Goal: Transaction & Acquisition: Book appointment/travel/reservation

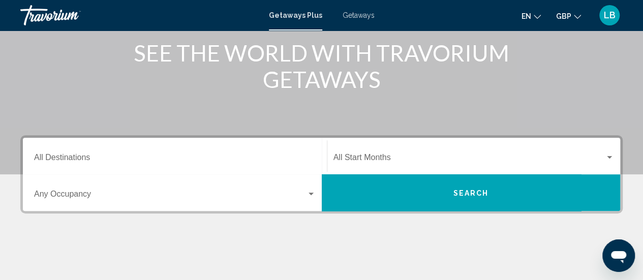
scroll to position [152, 0]
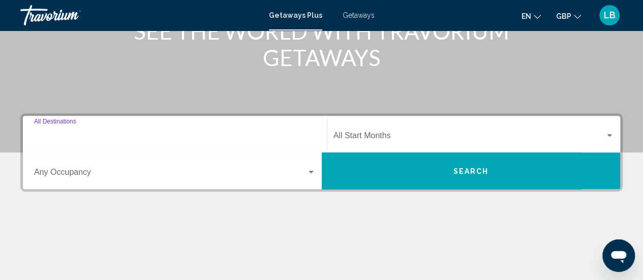
click at [63, 136] on input "Destination All Destinations" at bounding box center [174, 137] width 281 height 9
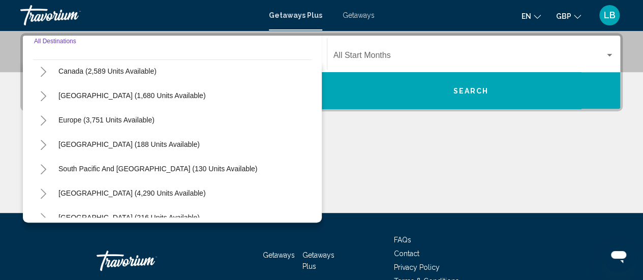
scroll to position [102, 0]
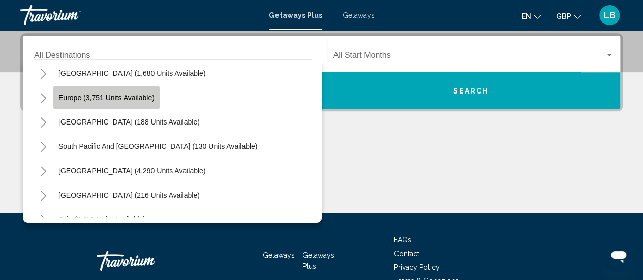
click at [123, 102] on button "Europe (3,751 units available)" at bounding box center [106, 97] width 106 height 23
type input "**********"
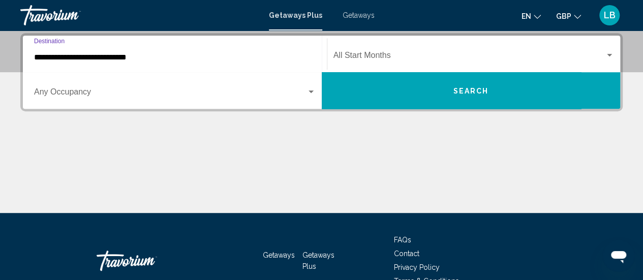
click at [419, 51] on div "Start Month All Start Months" at bounding box center [473, 54] width 281 height 32
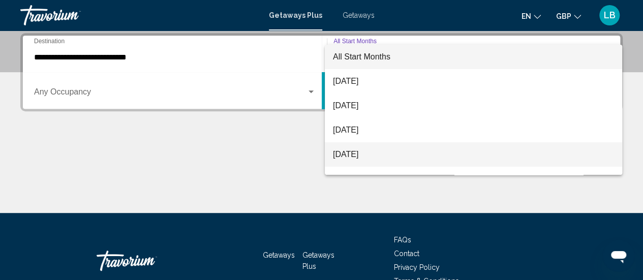
click at [368, 152] on span "[DATE]" at bounding box center [473, 154] width 281 height 24
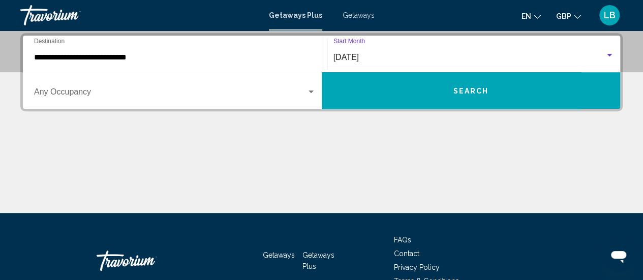
click at [311, 93] on div "Search widget" at bounding box center [310, 92] width 9 height 8
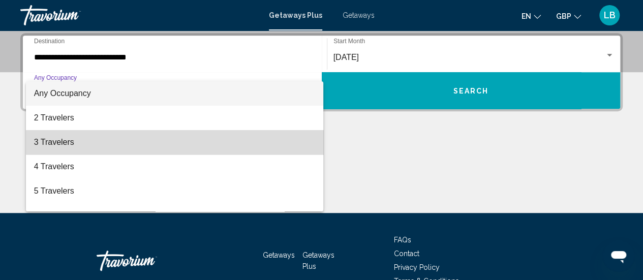
click at [212, 135] on span "3 Travelers" at bounding box center [174, 142] width 281 height 24
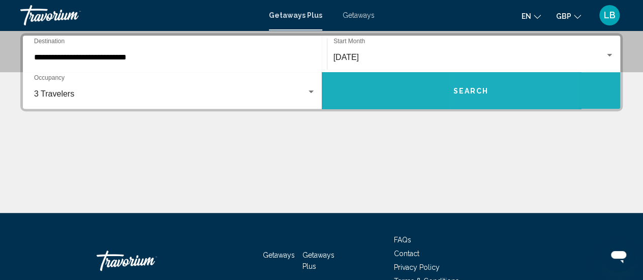
click at [480, 85] on button "Search" at bounding box center [471, 90] width 299 height 37
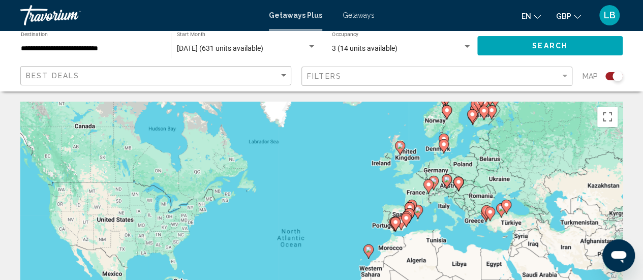
click at [397, 149] on icon "Main content" at bounding box center [399, 147] width 9 height 13
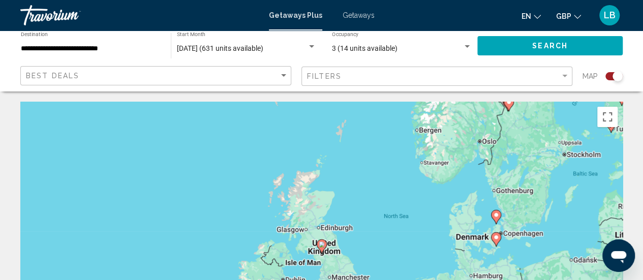
click at [324, 246] on image "Main content" at bounding box center [322, 244] width 6 height 6
type input "**********"
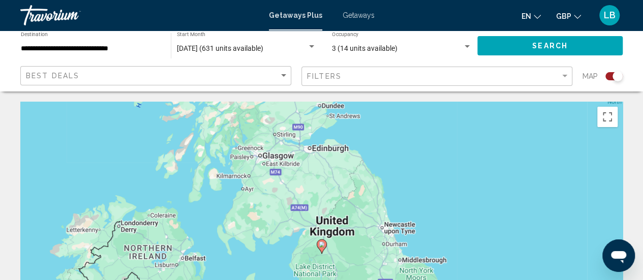
click at [323, 244] on image "Main content" at bounding box center [322, 244] width 6 height 6
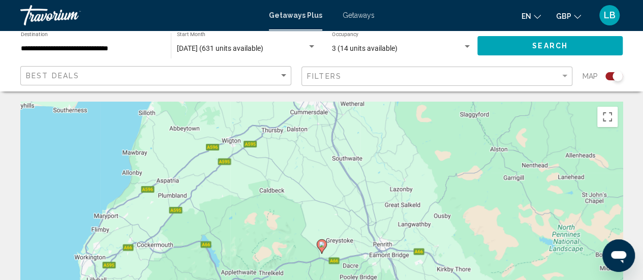
click at [322, 245] on image "Main content" at bounding box center [322, 244] width 6 height 6
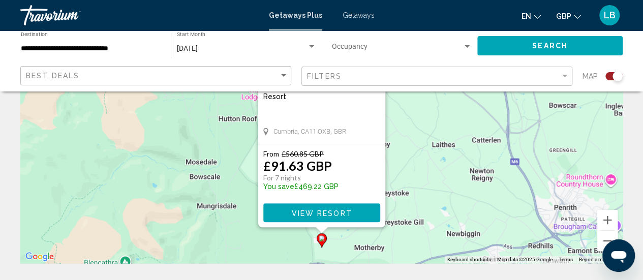
scroll to position [144, 0]
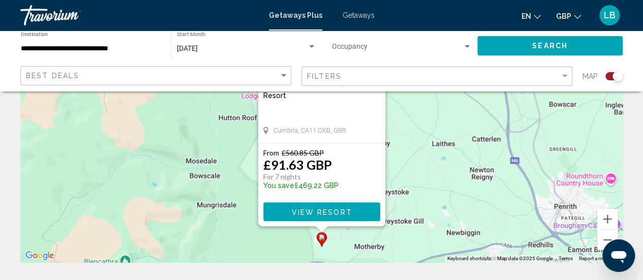
click at [327, 211] on span "View Resort" at bounding box center [321, 212] width 60 height 8
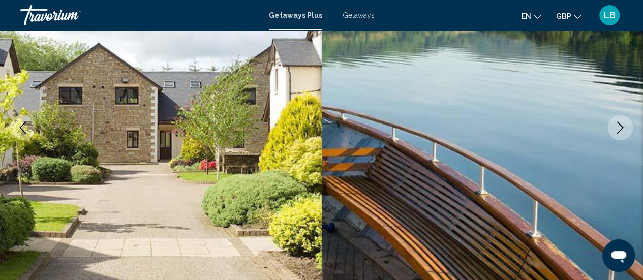
scroll to position [132, 0]
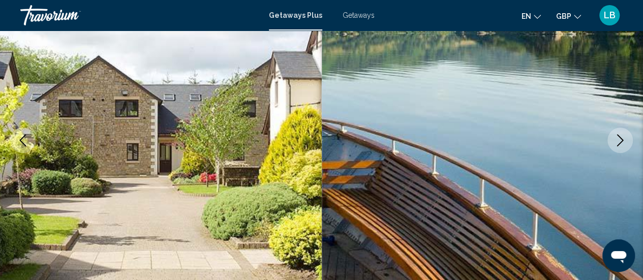
click at [623, 137] on icon "Next image" at bounding box center [620, 140] width 12 height 12
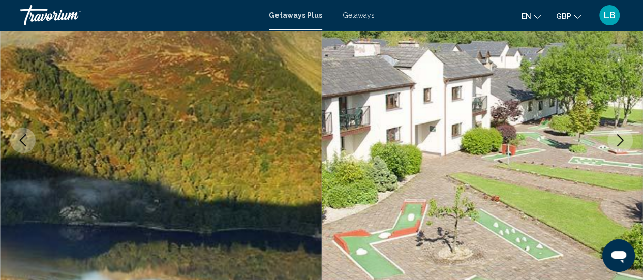
click at [623, 137] on icon "Next image" at bounding box center [620, 140] width 12 height 12
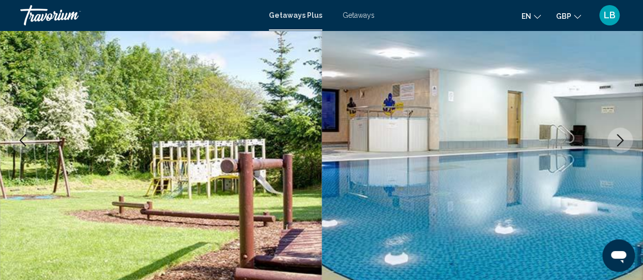
click at [623, 137] on icon "Next image" at bounding box center [620, 140] width 12 height 12
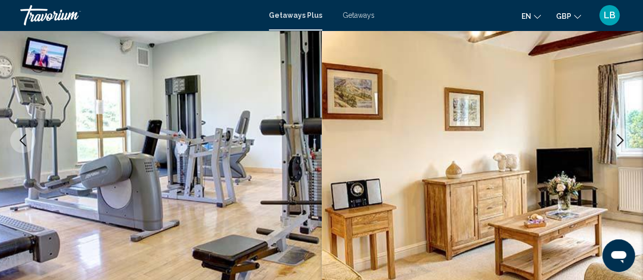
click at [623, 138] on icon "Next image" at bounding box center [620, 140] width 12 height 12
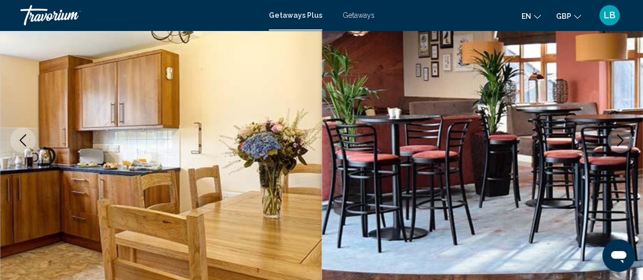
click at [628, 144] on button "Next image" at bounding box center [619, 140] width 25 height 25
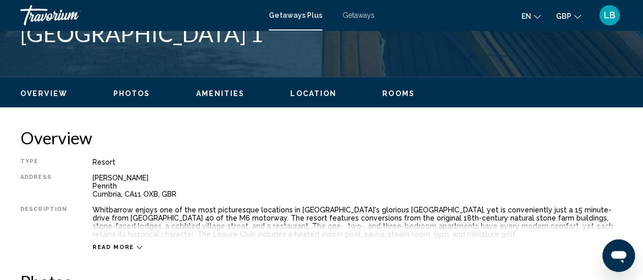
scroll to position [487, 0]
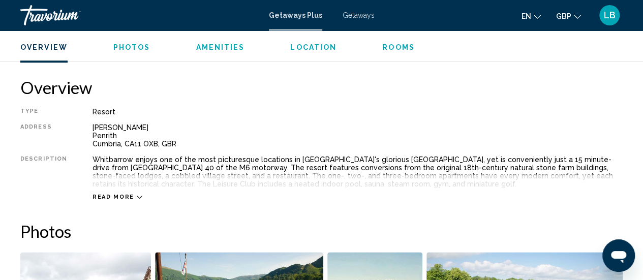
click at [123, 195] on span "Read more" at bounding box center [113, 197] width 42 height 7
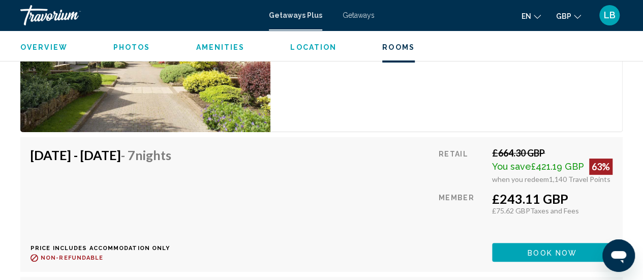
scroll to position [1961, 0]
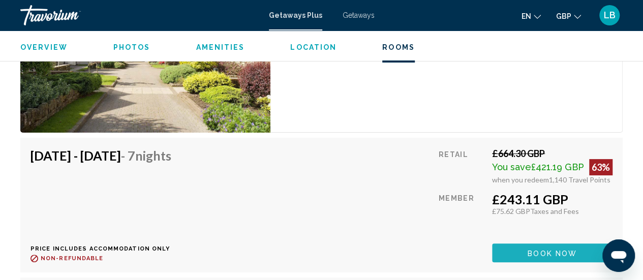
click at [545, 249] on span "Book now" at bounding box center [551, 253] width 49 height 8
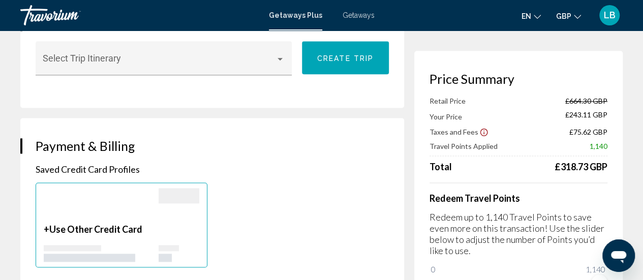
scroll to position [609, 0]
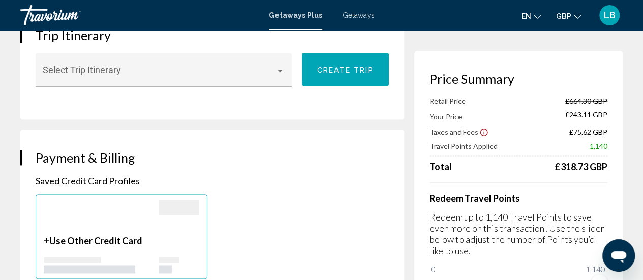
scroll to position [132, 0]
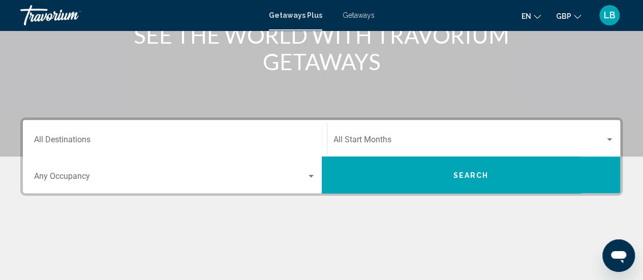
scroll to position [203, 0]
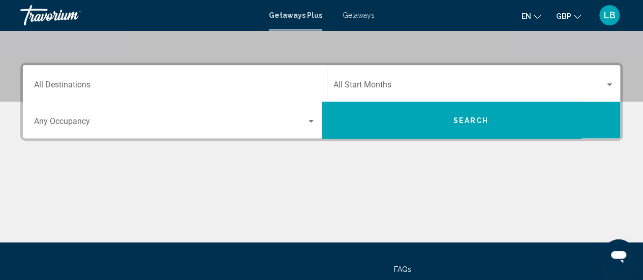
click at [73, 83] on input "Destination All Destinations" at bounding box center [174, 86] width 281 height 9
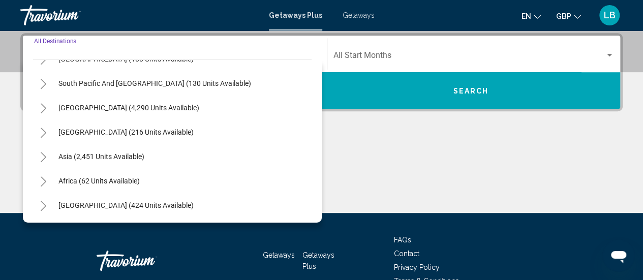
scroll to position [63, 0]
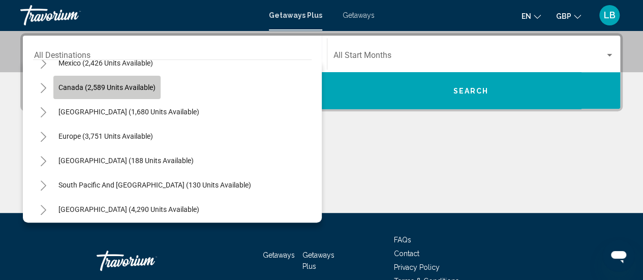
click at [133, 84] on span "Canada (2,589 units available)" at bounding box center [106, 87] width 97 height 8
type input "**********"
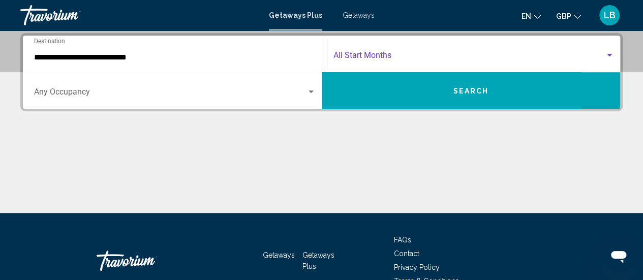
click at [376, 53] on span "Search widget" at bounding box center [469, 57] width 272 height 9
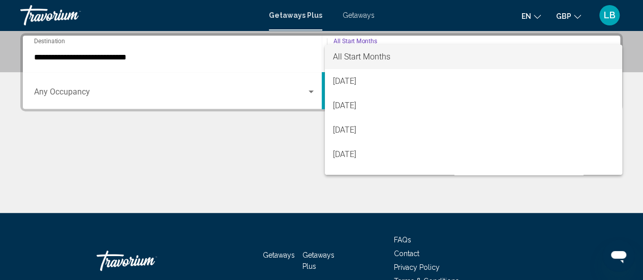
click at [245, 139] on div at bounding box center [321, 140] width 643 height 280
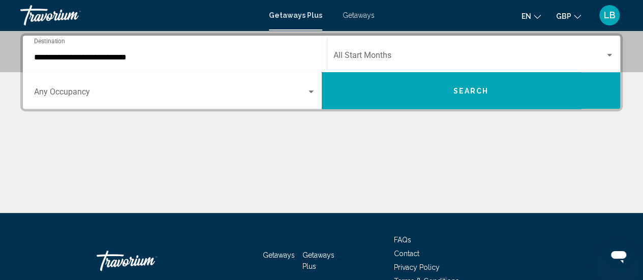
click at [308, 88] on div "Search widget" at bounding box center [310, 92] width 9 height 8
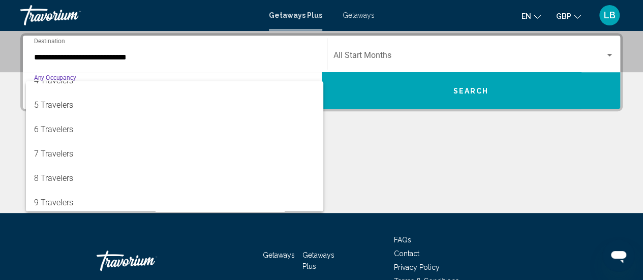
scroll to position [102, 0]
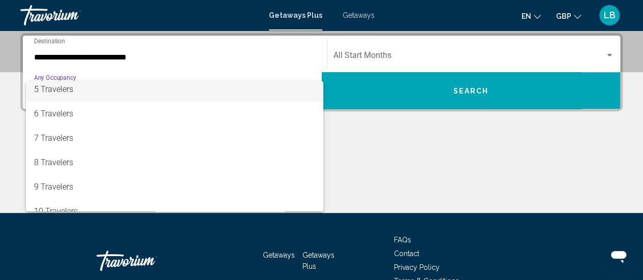
click at [200, 92] on span "5 Travelers" at bounding box center [174, 89] width 281 height 24
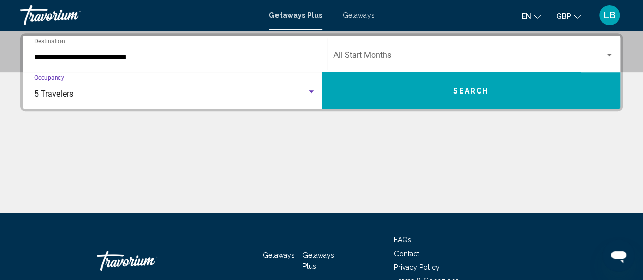
scroll to position [98, 0]
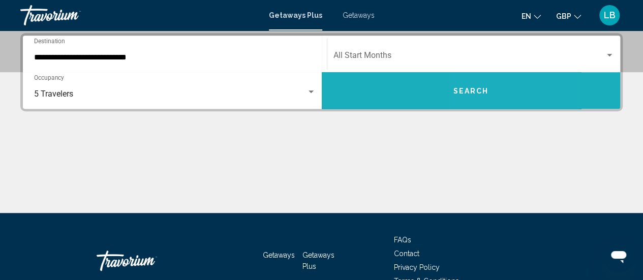
click at [477, 87] on span "Search" at bounding box center [471, 91] width 36 height 8
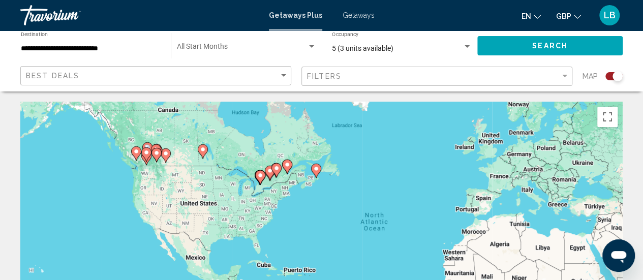
drag, startPoint x: 300, startPoint y: 186, endPoint x: 385, endPoint y: 172, distance: 86.5
click at [385, 172] on div "To activate drag with keyboard, press Alt + Enter. Once in keyboard drag state,…" at bounding box center [321, 254] width 602 height 305
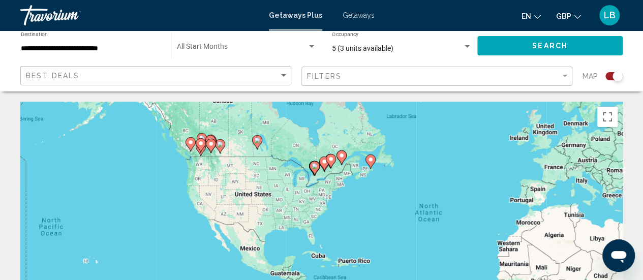
drag, startPoint x: 326, startPoint y: 194, endPoint x: 378, endPoint y: 182, distance: 53.5
click at [380, 181] on div "To activate drag with keyboard, press Alt + Enter. Once in keyboard drag state,…" at bounding box center [321, 254] width 602 height 305
click at [332, 191] on div "To activate drag with keyboard, press Alt + Enter. Once in keyboard drag state,…" at bounding box center [321, 254] width 602 height 305
click at [409, 185] on div "To activate drag with keyboard, press Alt + Enter. Once in keyboard drag state,…" at bounding box center [321, 254] width 602 height 305
click at [605, 117] on button "Toggle fullscreen view" at bounding box center [607, 117] width 20 height 20
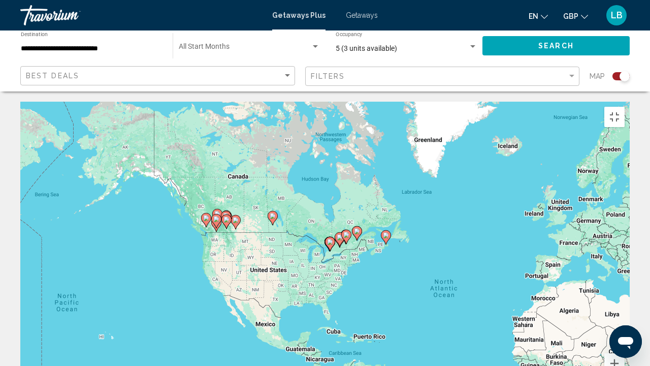
drag, startPoint x: 383, startPoint y: 150, endPoint x: 397, endPoint y: 221, distance: 72.4
click at [397, 221] on div "To activate drag with keyboard, press Alt + Enter. Once in keyboard drag state,…" at bounding box center [325, 254] width 610 height 305
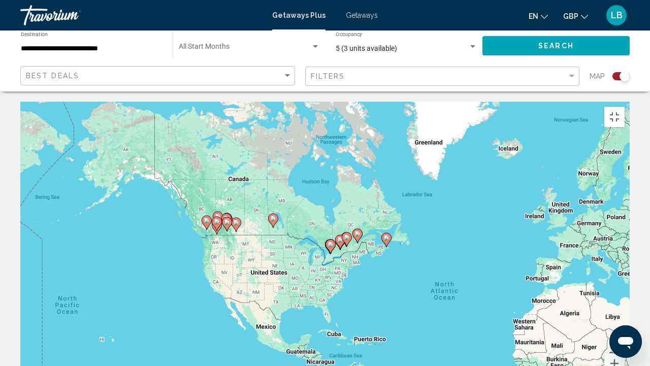
click at [357, 231] on image "Main content" at bounding box center [358, 234] width 6 height 6
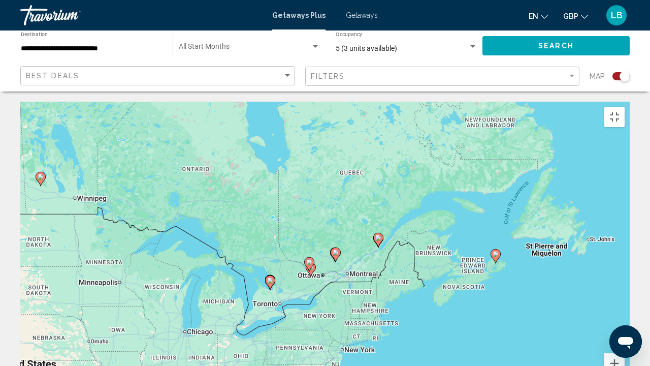
drag, startPoint x: 361, startPoint y: 268, endPoint x: 419, endPoint y: 262, distance: 58.3
click at [419, 262] on div "To activate drag with keyboard, press Alt + Enter. Once in keyboard drag state,…" at bounding box center [325, 254] width 610 height 305
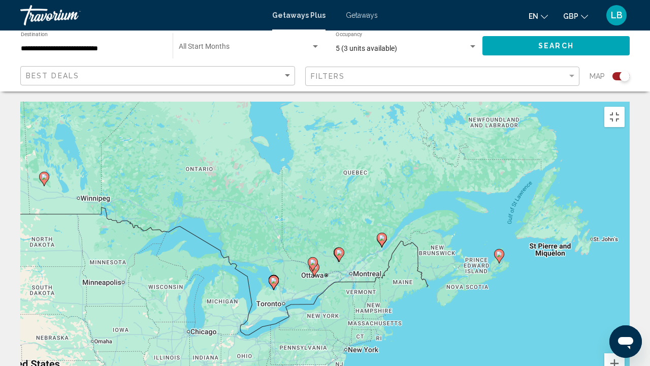
click at [314, 262] on icon "Main content" at bounding box center [314, 269] width 10 height 14
type input "**********"
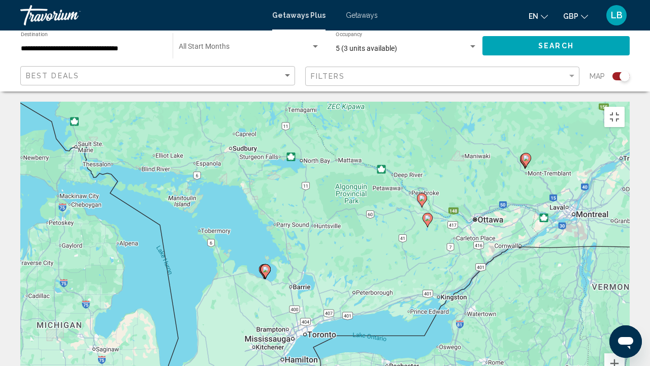
drag, startPoint x: 278, startPoint y: 219, endPoint x: 383, endPoint y: 192, distance: 108.1
click at [383, 192] on div "To activate drag with keyboard, press Alt + Enter. Once in keyboard drag state,…" at bounding box center [325, 254] width 610 height 305
click at [264, 264] on icon "Main content" at bounding box center [266, 271] width 10 height 14
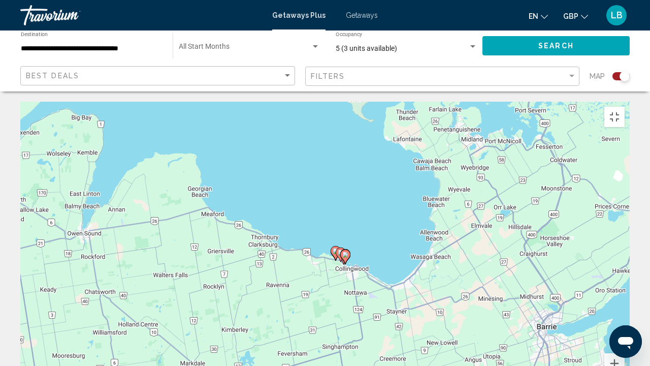
drag, startPoint x: 328, startPoint y: 196, endPoint x: 351, endPoint y: 208, distance: 26.1
click at [351, 208] on div "To activate drag with keyboard, press Alt + Enter. Once in keyboard drag state,…" at bounding box center [325, 254] width 610 height 305
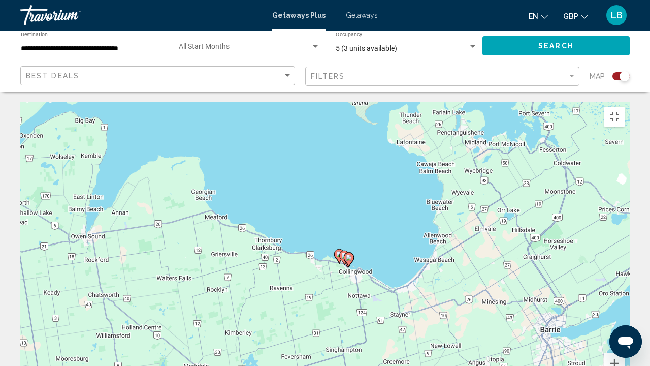
click at [342, 253] on image "Main content" at bounding box center [344, 256] width 6 height 6
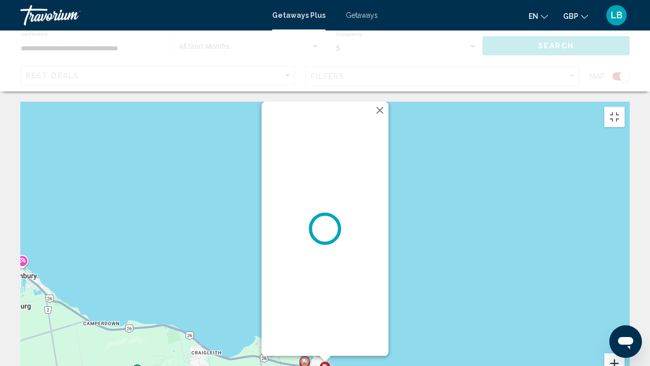
click at [625, 279] on button "Zoom in" at bounding box center [615, 363] width 20 height 20
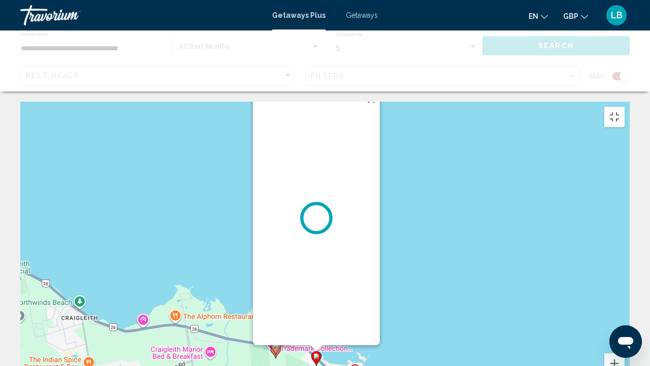
drag, startPoint x: 525, startPoint y: 309, endPoint x: 515, endPoint y: 172, distance: 137.6
click at [515, 172] on div "To activate drag with keyboard, press Alt + Enter. Once in keyboard drag state,…" at bounding box center [325, 254] width 610 height 305
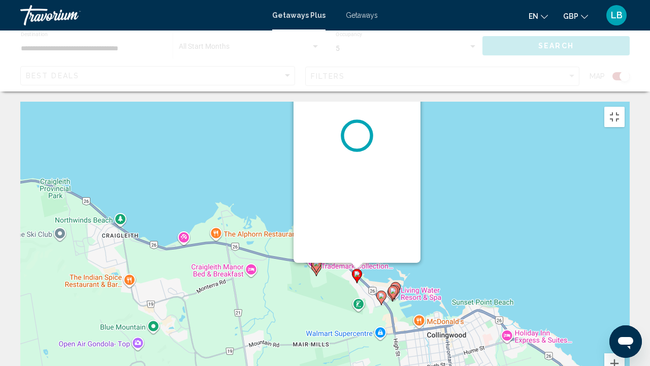
drag, startPoint x: 488, startPoint y: 263, endPoint x: 531, endPoint y: 202, distance: 74.7
click at [531, 202] on div "To activate drag with keyboard, press Alt + Enter. Once in keyboard drag state,…" at bounding box center [325, 254] width 610 height 305
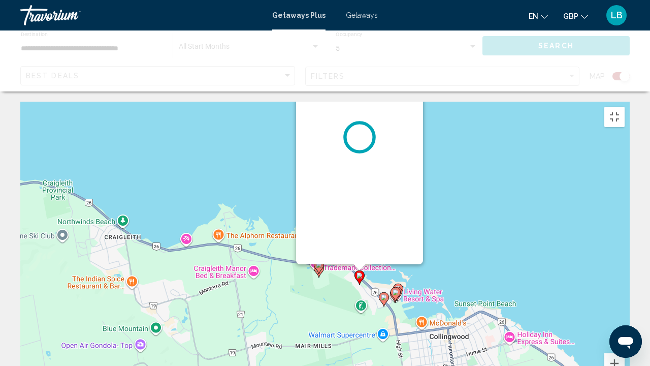
click at [395, 279] on image "Main content" at bounding box center [396, 292] width 6 height 6
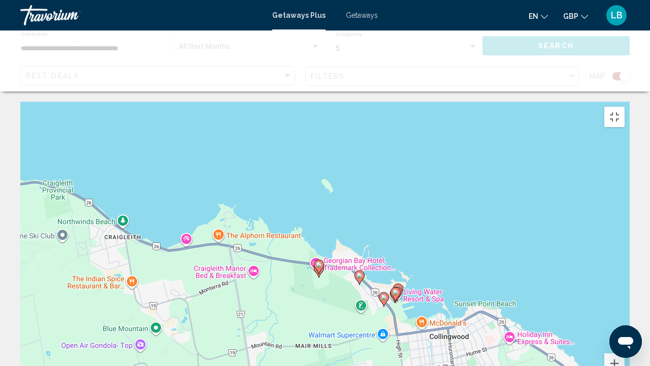
click at [319, 260] on icon "Main content" at bounding box center [319, 266] width 9 height 13
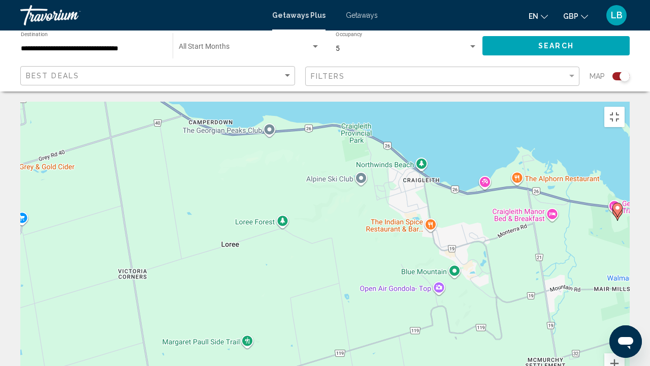
drag, startPoint x: 351, startPoint y: 299, endPoint x: 650, endPoint y: 241, distance: 304.3
click at [630, 241] on div "To activate drag with keyboard, press Alt + Enter. Once in keyboard drag state,…" at bounding box center [325, 254] width 610 height 305
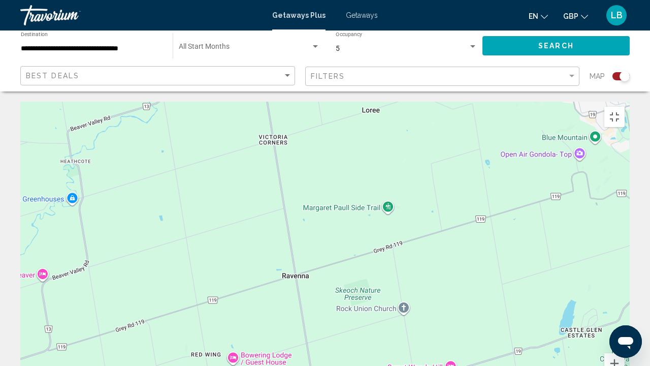
drag, startPoint x: 363, startPoint y: 207, endPoint x: 501, endPoint y: 73, distance: 192.9
click at [502, 102] on div "To activate drag with keyboard, press Alt + Enter. Once in keyboard drag state,…" at bounding box center [325, 254] width 610 height 305
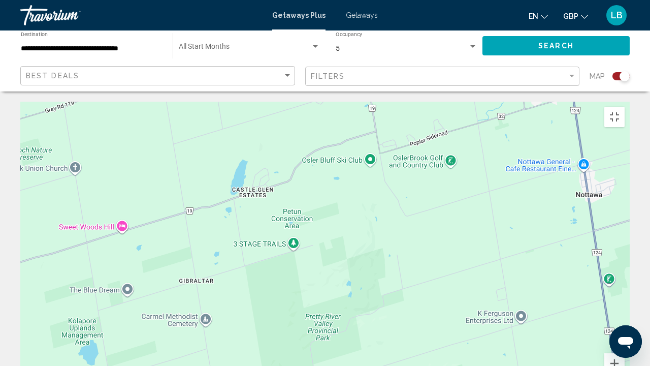
drag, startPoint x: 480, startPoint y: 260, endPoint x: 151, endPoint y: 122, distance: 356.1
click at [151, 122] on div "To activate drag with keyboard, press Alt + Enter. Once in keyboard drag state,…" at bounding box center [325, 254] width 610 height 305
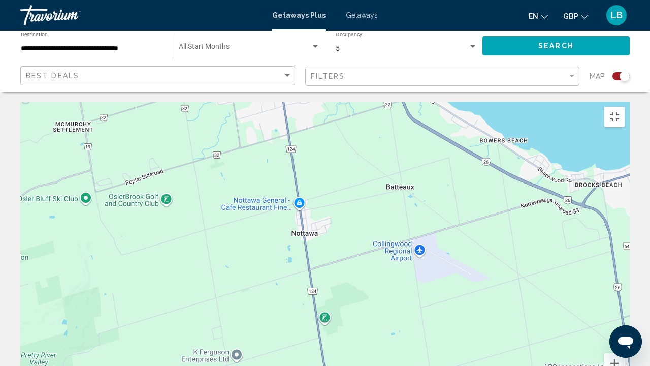
drag, startPoint x: 374, startPoint y: 170, endPoint x: 59, endPoint y: 192, distance: 315.3
click at [59, 192] on div "To activate drag with keyboard, press Alt + Enter. Once in keyboard drag state,…" at bounding box center [325, 254] width 610 height 305
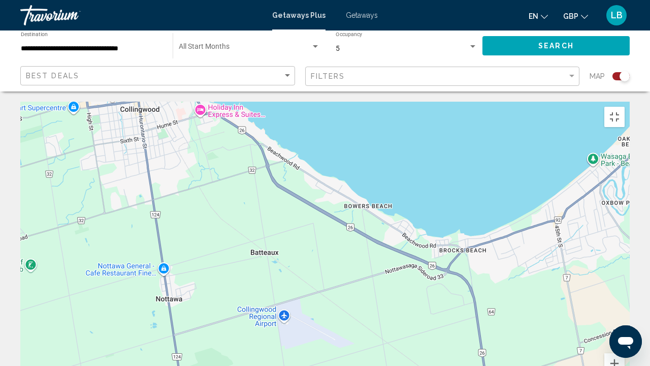
drag, startPoint x: 350, startPoint y: 259, endPoint x: 248, endPoint y: 348, distance: 135.1
click at [248, 279] on div "To activate drag with keyboard, press Alt + Enter. Once in keyboard drag state,…" at bounding box center [325, 254] width 610 height 305
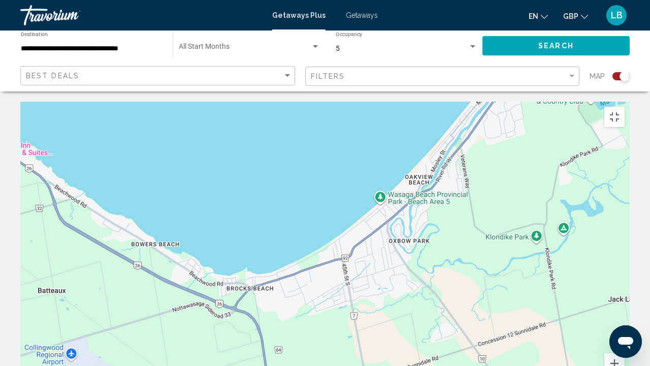
drag, startPoint x: 301, startPoint y: 242, endPoint x: 91, endPoint y: 256, distance: 210.3
click at [91, 256] on div "To activate drag with keyboard, press Alt + Enter. Once in keyboard drag state,…" at bounding box center [325, 254] width 610 height 305
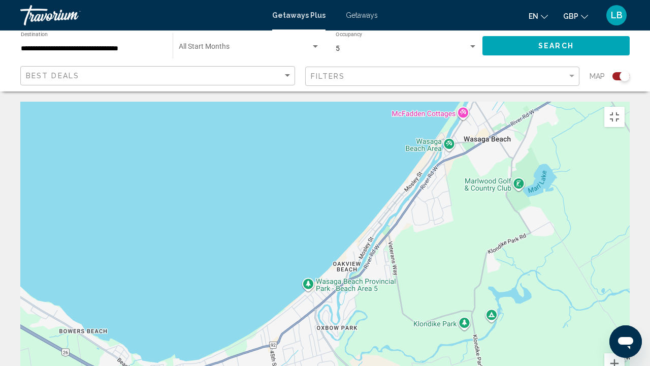
drag, startPoint x: 338, startPoint y: 265, endPoint x: 281, endPoint y: 332, distance: 87.6
click at [281, 279] on div "To activate drag with keyboard, press Alt + Enter. Once in keyboard drag state,…" at bounding box center [325, 254] width 610 height 305
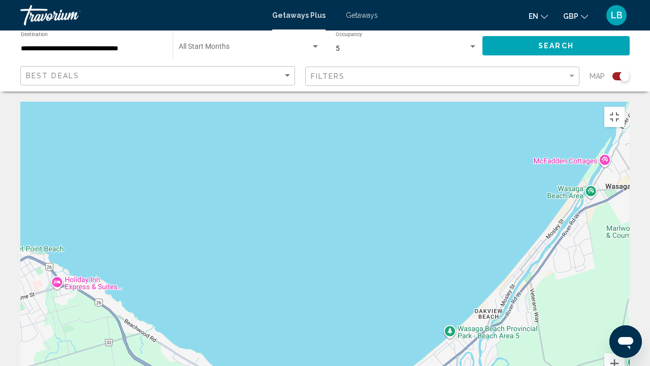
drag, startPoint x: 372, startPoint y: 242, endPoint x: 617, endPoint y: 202, distance: 248.6
click at [617, 202] on div "Main content" at bounding box center [325, 254] width 610 height 305
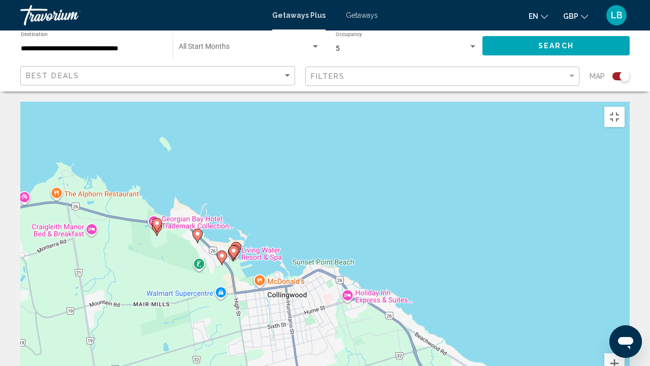
drag, startPoint x: 277, startPoint y: 181, endPoint x: 450, endPoint y: 262, distance: 190.2
click at [450, 262] on div "To activate drag with keyboard, press Alt + Enter. Once in keyboard drag state,…" at bounding box center [325, 254] width 610 height 305
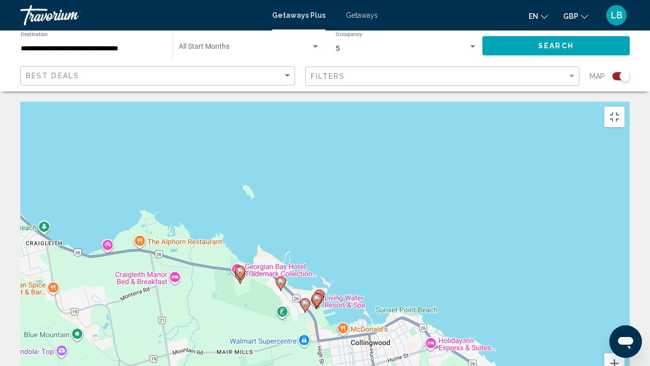
drag, startPoint x: 252, startPoint y: 246, endPoint x: 363, endPoint y: 299, distance: 123.4
click at [362, 279] on div "To activate drag with keyboard, press Alt + Enter. Once in keyboard drag state,…" at bounding box center [325, 254] width 610 height 305
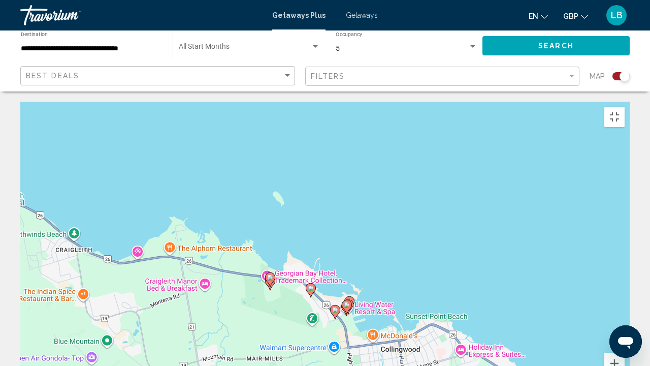
click at [334, 279] on icon "Main content" at bounding box center [335, 311] width 9 height 13
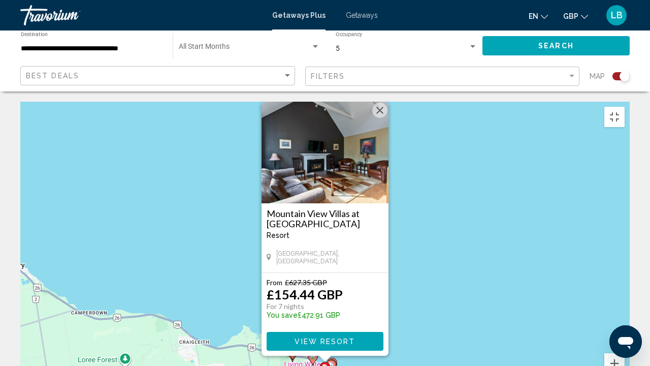
click at [333, 279] on icon "Main content" at bounding box center [331, 366] width 9 height 13
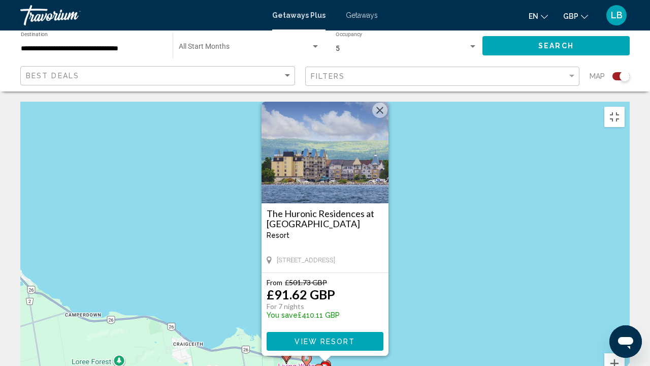
click at [305, 279] on image "Main content" at bounding box center [307, 358] width 6 height 6
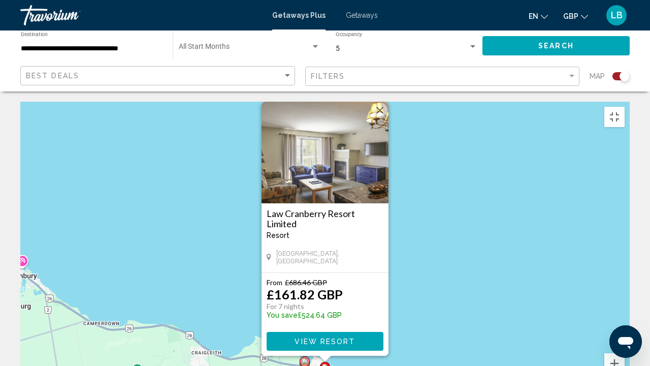
click at [303, 279] on image "Main content" at bounding box center [305, 361] width 6 height 6
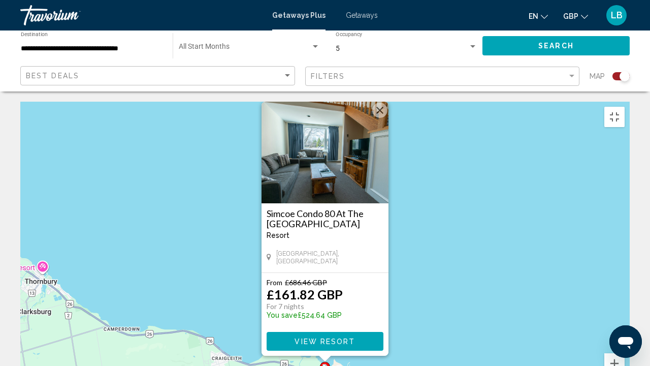
click at [370, 279] on div "To navigate, press the arrow keys. To activate drag with keyboard, press Alt + …" at bounding box center [325, 254] width 610 height 305
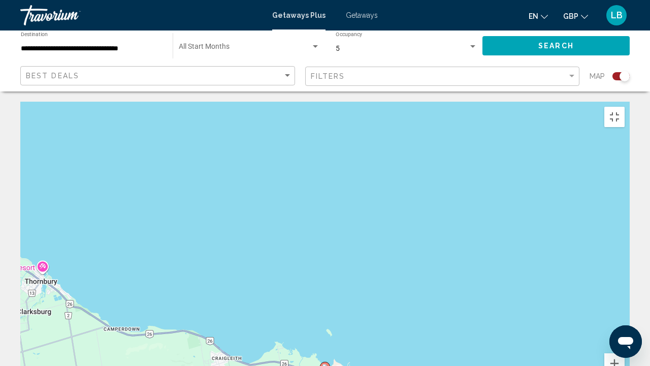
click at [366, 279] on div "To activate drag with keyboard, press Alt + Enter. Once in keyboard drag state,…" at bounding box center [325, 254] width 610 height 305
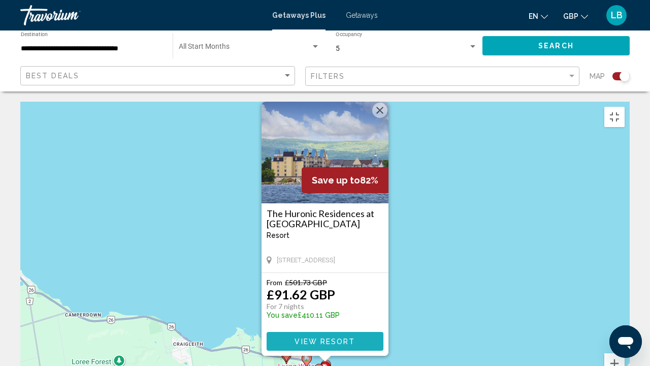
click at [360, 279] on button "View Resort" at bounding box center [325, 341] width 117 height 19
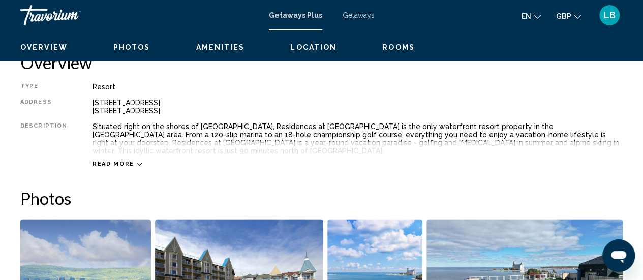
scroll to position [457, 0]
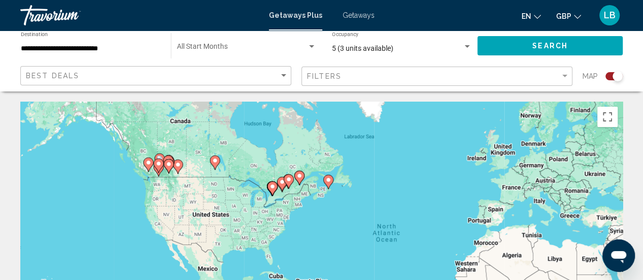
drag, startPoint x: 236, startPoint y: 219, endPoint x: 336, endPoint y: 214, distance: 100.2
click at [338, 213] on div "To activate drag with keyboard, press Alt + Enter. Once in keyboard drag state,…" at bounding box center [321, 254] width 602 height 305
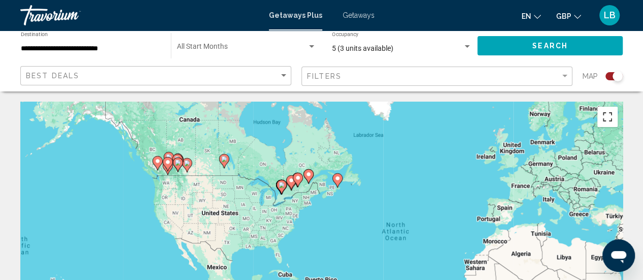
drag, startPoint x: 605, startPoint y: 115, endPoint x: 603, endPoint y: 178, distance: 62.5
click at [604, 115] on button "Toggle fullscreen view" at bounding box center [607, 117] width 20 height 20
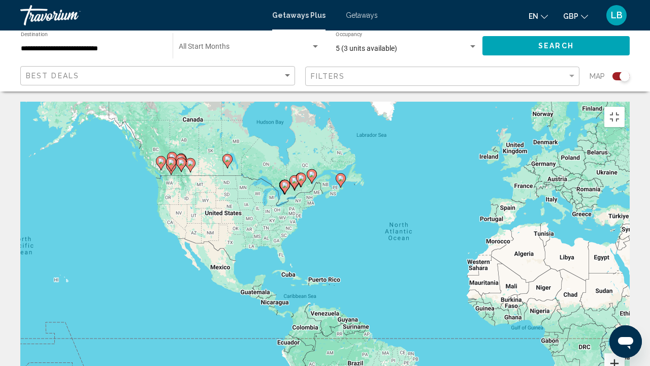
click at [625, 279] on button "Zoom in" at bounding box center [615, 363] width 20 height 20
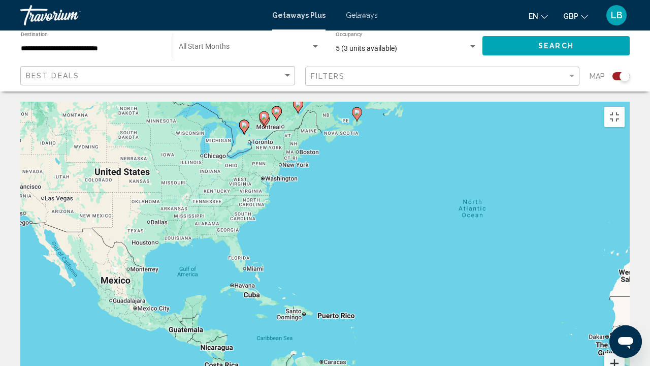
click at [625, 279] on button "Zoom in" at bounding box center [615, 363] width 20 height 20
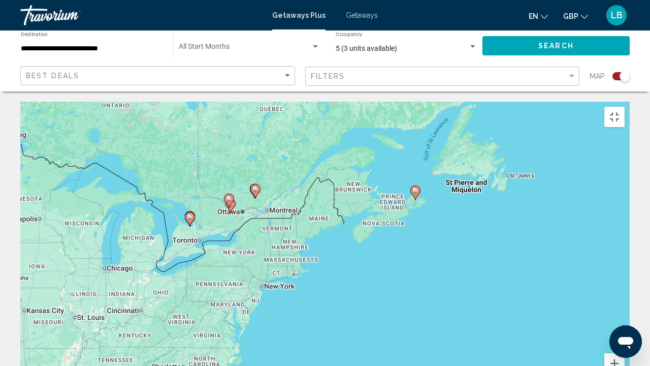
drag, startPoint x: 264, startPoint y: 101, endPoint x: 289, endPoint y: 313, distance: 213.3
click at [289, 279] on div "To activate drag with keyboard, press Alt + Enter. Once in keyboard drag state,…" at bounding box center [325, 254] width 610 height 305
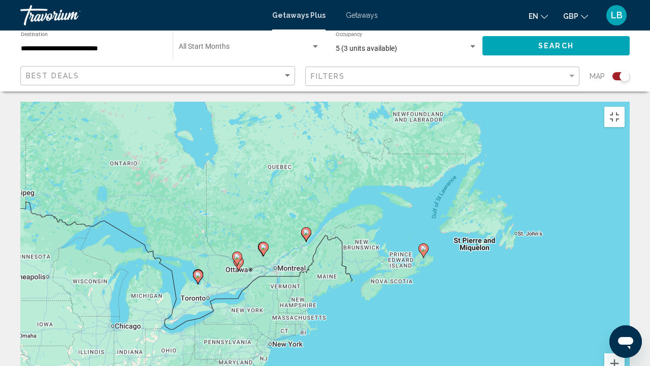
drag, startPoint x: 327, startPoint y: 226, endPoint x: 335, endPoint y: 284, distance: 58.5
click at [335, 279] on div "To activate drag with keyboard, press Alt + Enter. Once in keyboard drag state,…" at bounding box center [325, 254] width 610 height 305
click at [262, 244] on image "Main content" at bounding box center [264, 247] width 6 height 6
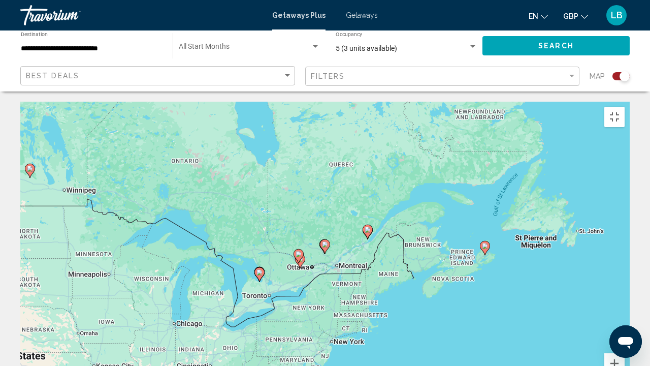
click at [323, 241] on image "Main content" at bounding box center [325, 244] width 6 height 6
type input "**********"
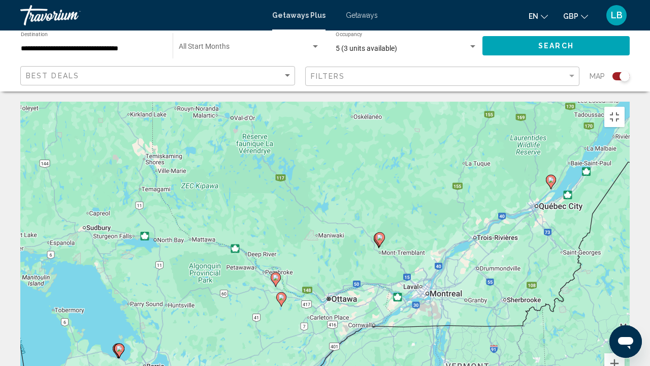
drag, startPoint x: 258, startPoint y: 272, endPoint x: 340, endPoint y: 260, distance: 83.7
click at [340, 260] on div "To activate drag with keyboard, press Alt + Enter. Once in keyboard drag state,…" at bounding box center [325, 254] width 610 height 305
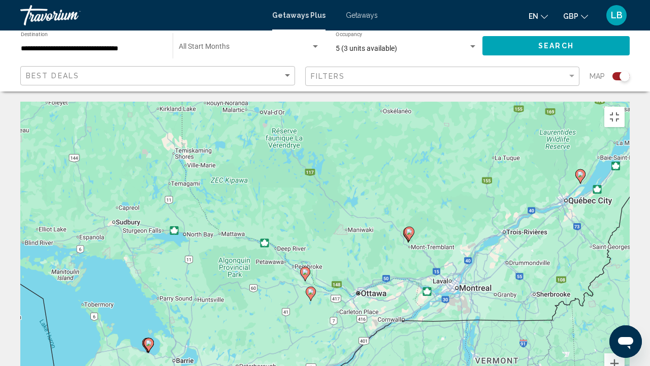
click at [310, 279] on image "Main content" at bounding box center [311, 292] width 6 height 6
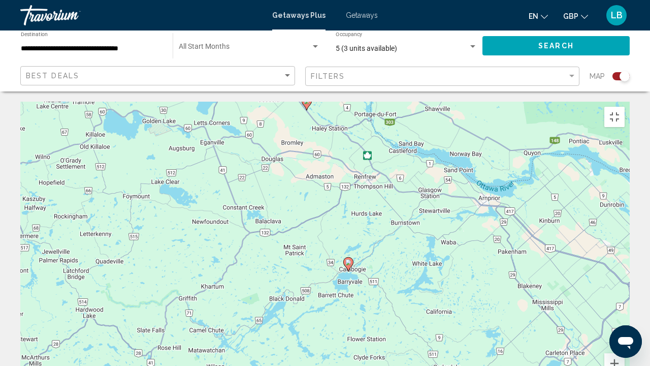
drag, startPoint x: 332, startPoint y: 229, endPoint x: 343, endPoint y: 267, distance: 39.6
click at [343, 267] on div "To activate drag with keyboard, press Alt + Enter. Once in keyboard drag state,…" at bounding box center [325, 254] width 610 height 305
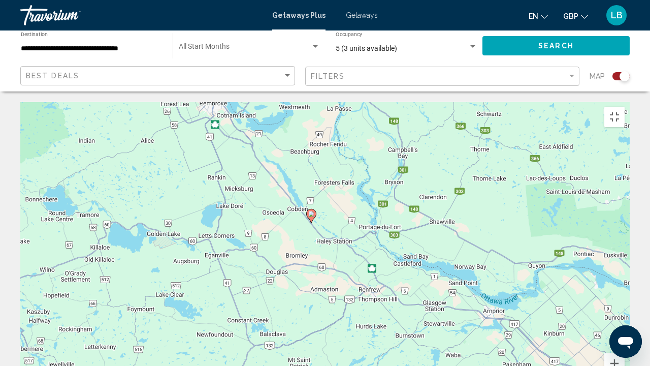
drag, startPoint x: 316, startPoint y: 154, endPoint x: 328, endPoint y: 243, distance: 89.8
click at [328, 242] on div "To activate drag with keyboard, press Alt + Enter. Once in keyboard drag state,…" at bounding box center [325, 254] width 610 height 305
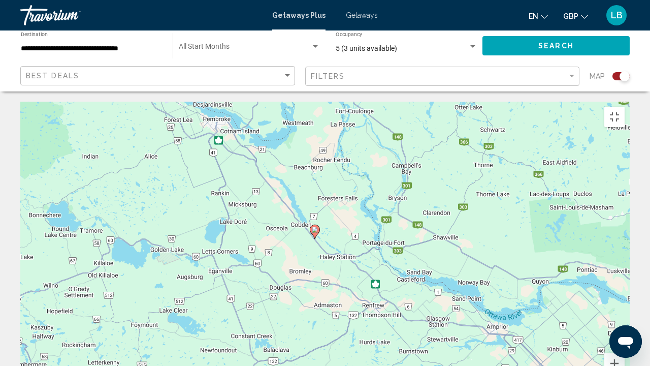
click at [313, 227] on image "Main content" at bounding box center [315, 230] width 6 height 6
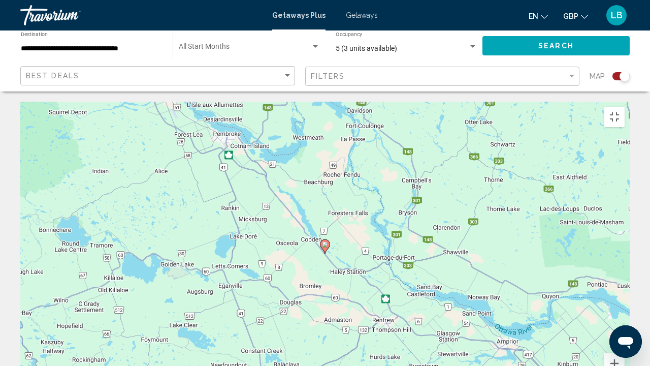
click at [326, 241] on image "Main content" at bounding box center [325, 244] width 6 height 6
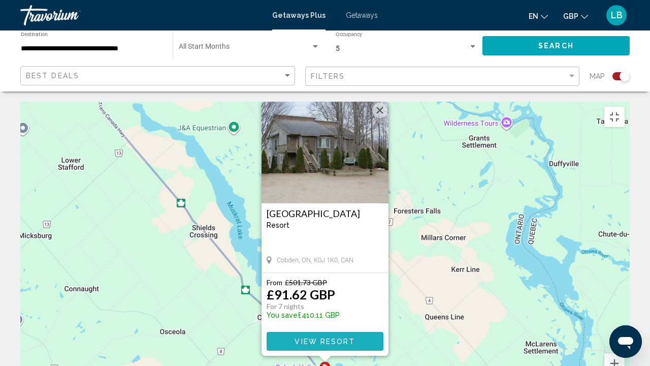
click at [324, 279] on span "View Resort" at bounding box center [325, 341] width 60 height 8
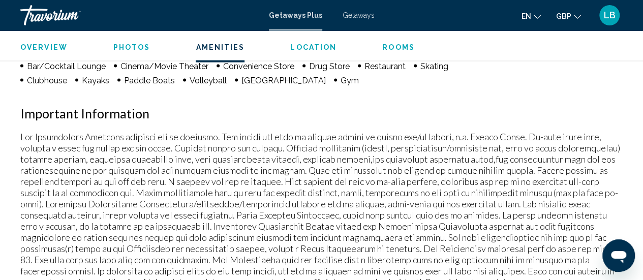
scroll to position [1067, 0]
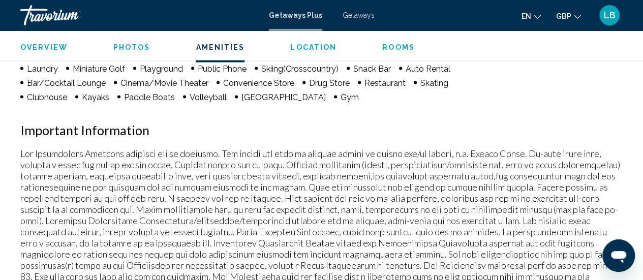
click at [307, 49] on span "Location" at bounding box center [313, 47] width 46 height 8
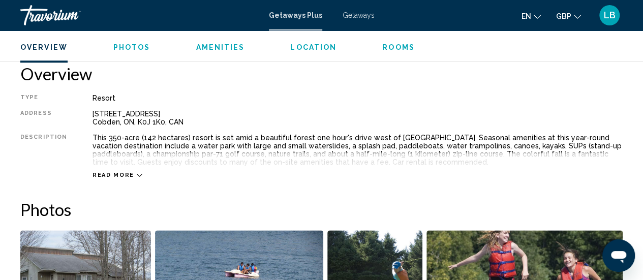
scroll to position [505, 0]
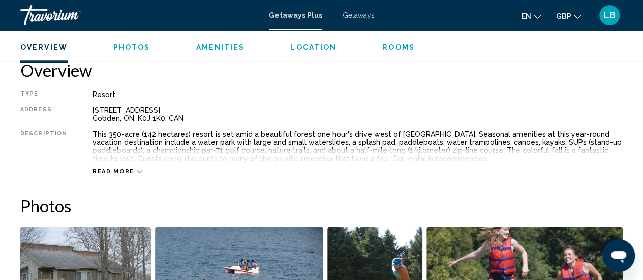
click at [133, 45] on span "Photos" at bounding box center [131, 47] width 37 height 8
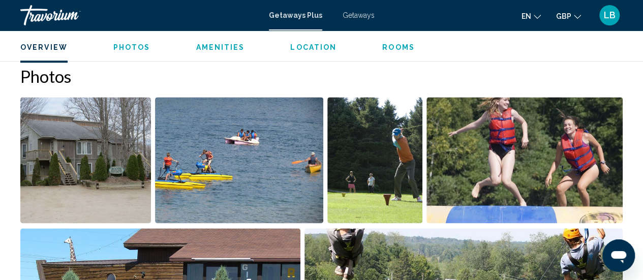
scroll to position [639, 0]
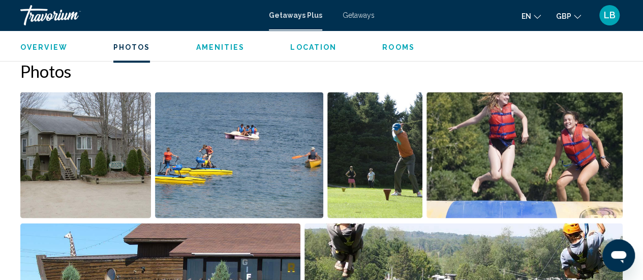
click at [303, 46] on span "Location" at bounding box center [313, 47] width 46 height 8
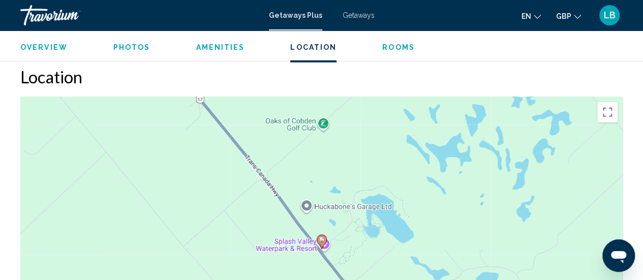
scroll to position [1408, 0]
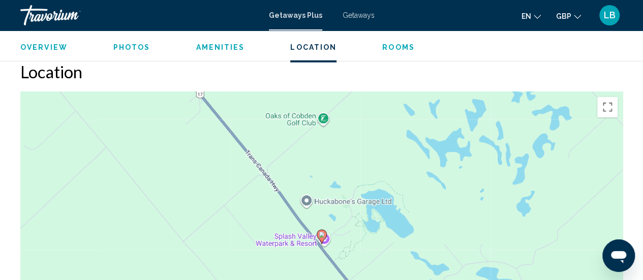
click at [383, 43] on span "Rooms" at bounding box center [398, 47] width 33 height 8
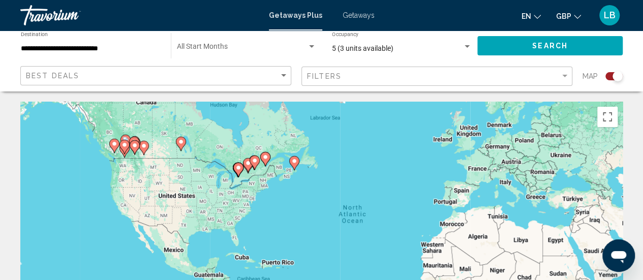
drag, startPoint x: 260, startPoint y: 238, endPoint x: 343, endPoint y: 206, distance: 89.3
click at [342, 206] on div "To activate drag with keyboard, press Alt + Enter. Once in keyboard drag state,…" at bounding box center [321, 254] width 602 height 305
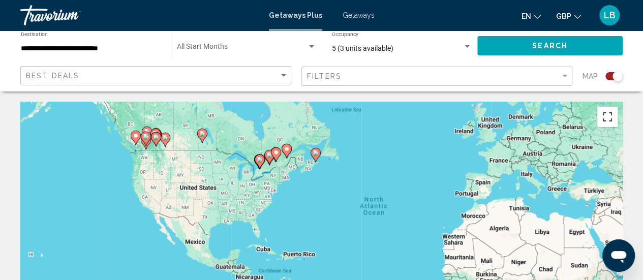
drag, startPoint x: 606, startPoint y: 117, endPoint x: 602, endPoint y: 179, distance: 62.2
click at [604, 117] on button "Toggle fullscreen view" at bounding box center [607, 117] width 20 height 20
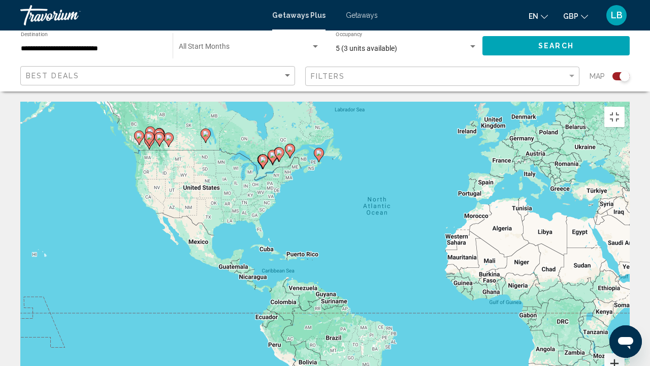
click at [625, 279] on button "Zoom in" at bounding box center [615, 363] width 20 height 20
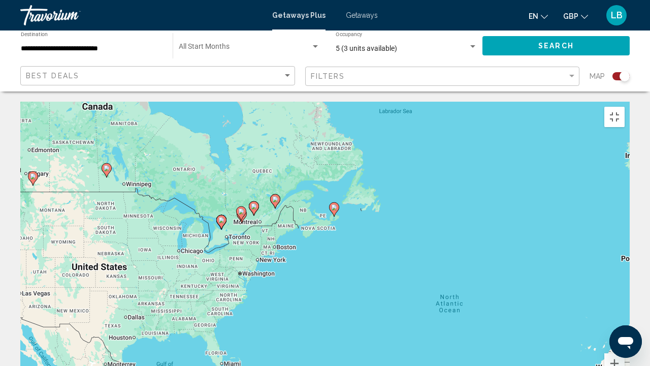
drag, startPoint x: 298, startPoint y: 175, endPoint x: 321, endPoint y: 326, distance: 152.6
click at [320, 279] on div "To activate drag with keyboard, press Alt + Enter. Once in keyboard drag state,…" at bounding box center [325, 254] width 610 height 305
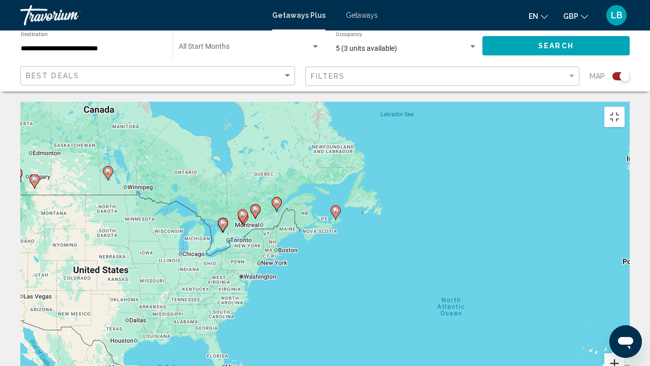
click at [625, 279] on button "Zoom in" at bounding box center [615, 363] width 20 height 20
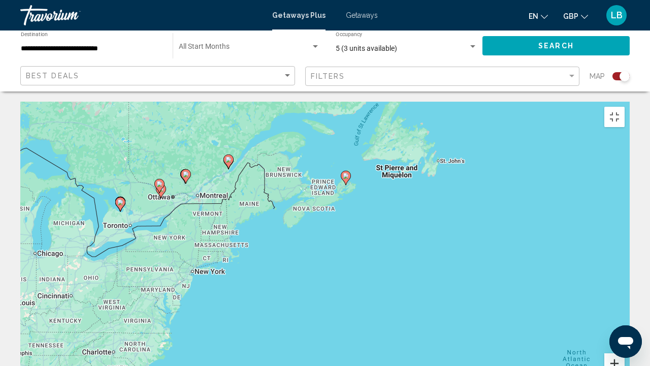
click at [625, 279] on button "Zoom in" at bounding box center [615, 363] width 20 height 20
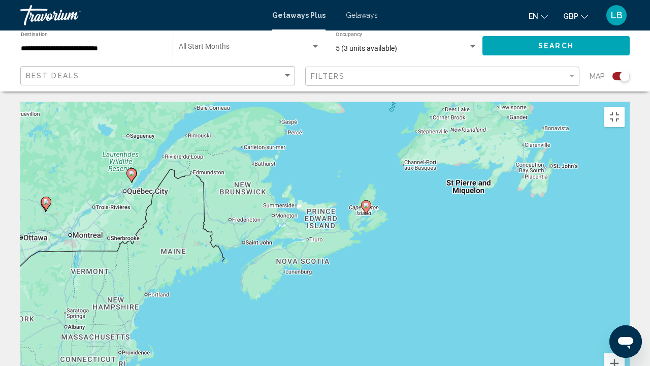
drag, startPoint x: 337, startPoint y: 212, endPoint x: 337, endPoint y: 303, distance: 91.5
click at [337, 279] on div "To activate drag with keyboard, press Alt + Enter. Once in keyboard drag state,…" at bounding box center [325, 254] width 610 height 305
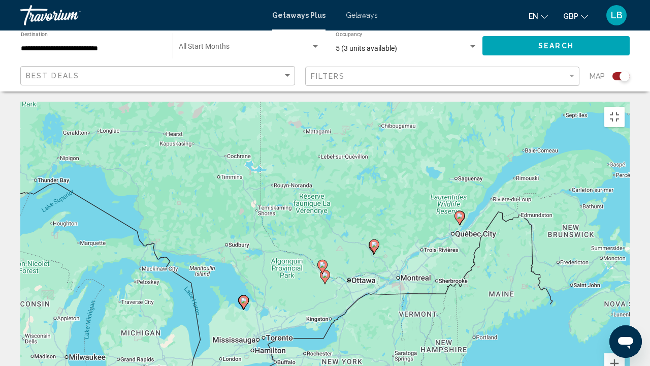
drag, startPoint x: 142, startPoint y: 262, endPoint x: 470, endPoint y: 306, distance: 331.2
click at [470, 279] on div "To activate drag with keyboard, press Alt + Enter. Once in keyboard drag state,…" at bounding box center [325, 254] width 610 height 305
click at [326, 272] on image "Main content" at bounding box center [325, 275] width 6 height 6
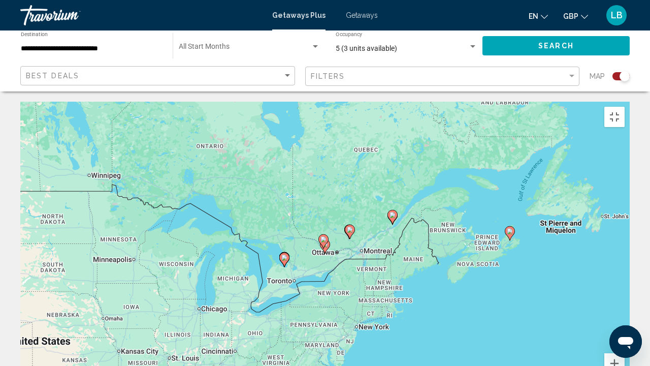
click at [323, 236] on image "Main content" at bounding box center [324, 239] width 6 height 6
type input "**********"
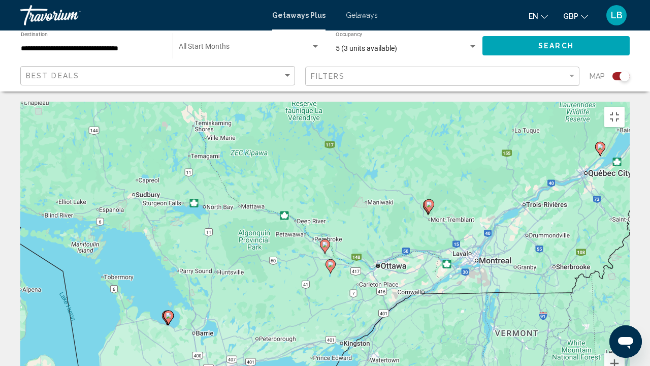
click at [331, 261] on image "Main content" at bounding box center [331, 264] width 6 height 6
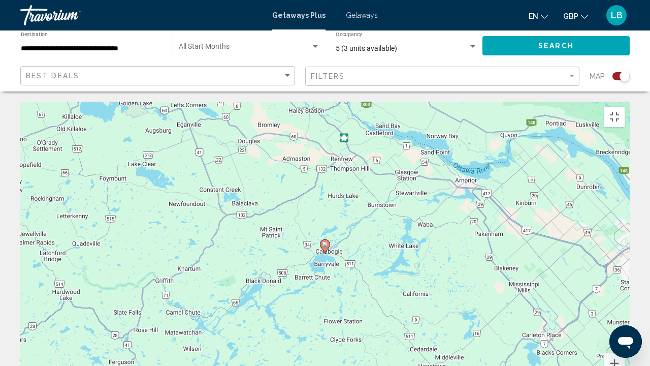
click at [323, 241] on image "Main content" at bounding box center [325, 244] width 6 height 6
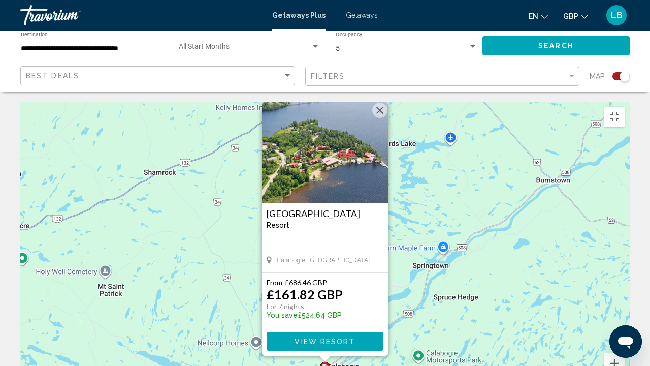
click at [328, 279] on button "View Resort" at bounding box center [325, 341] width 117 height 19
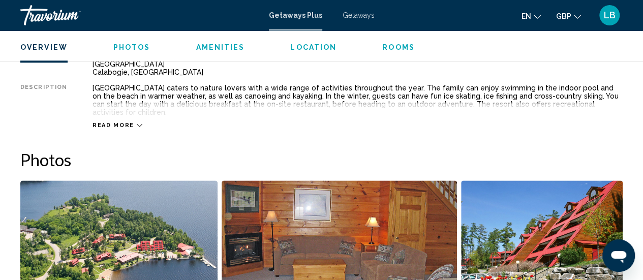
scroll to position [508, 0]
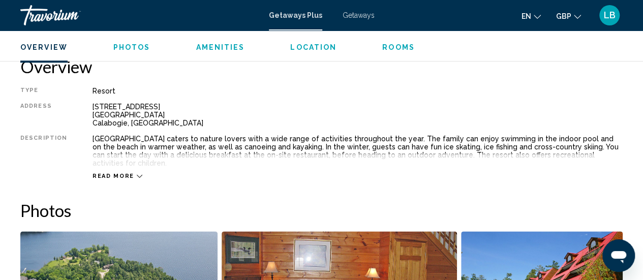
click at [103, 172] on button "Read more" at bounding box center [117, 176] width 50 height 8
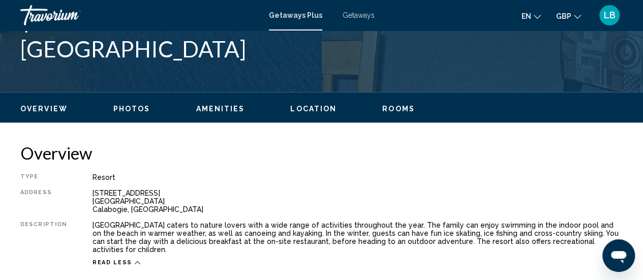
scroll to position [356, 0]
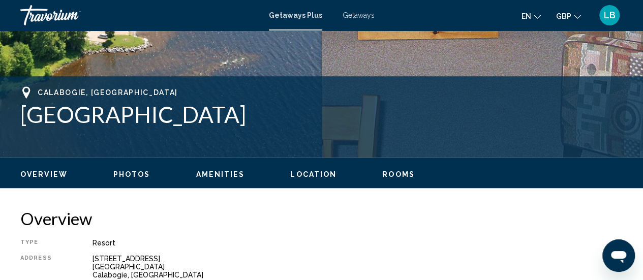
click at [224, 173] on span "Amenities" at bounding box center [220, 174] width 49 height 8
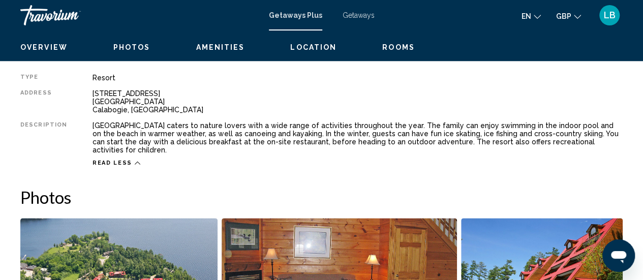
scroll to position [465, 0]
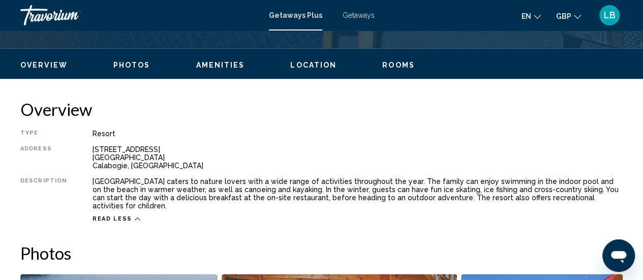
click at [389, 64] on span "Rooms" at bounding box center [398, 65] width 33 height 8
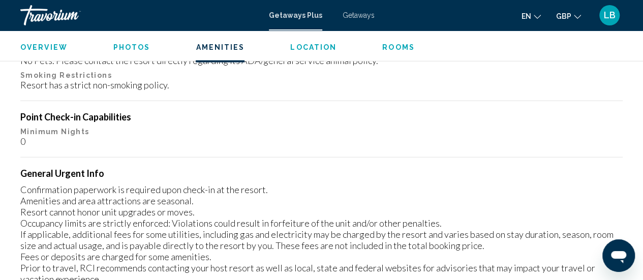
scroll to position [1176, 0]
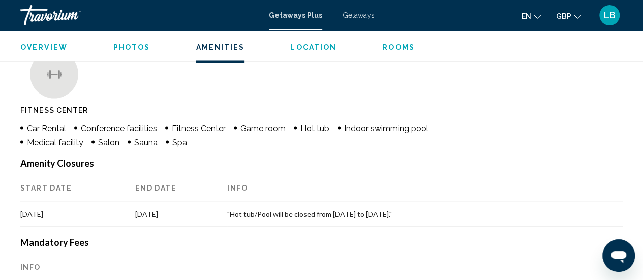
click at [302, 47] on span "Location" at bounding box center [313, 47] width 46 height 8
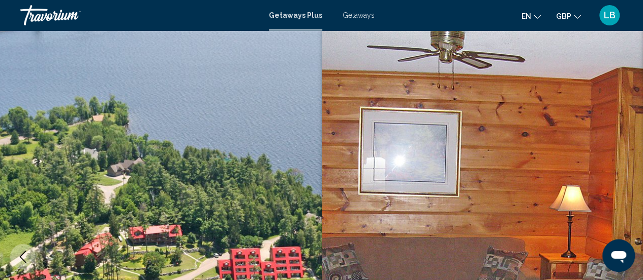
scroll to position [0, 0]
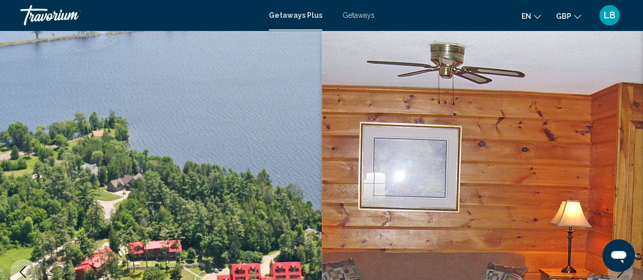
click at [358, 10] on div "Getaways Plus Getaways en English Español Français Italiano Português русский G…" at bounding box center [321, 15] width 643 height 21
click at [357, 16] on span "Getaways" at bounding box center [358, 15] width 32 height 8
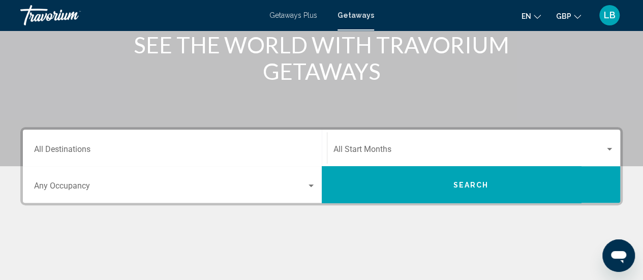
scroll to position [152, 0]
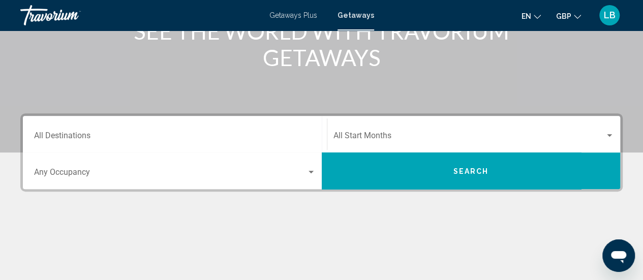
click at [72, 134] on input "Destination All Destinations" at bounding box center [174, 137] width 281 height 9
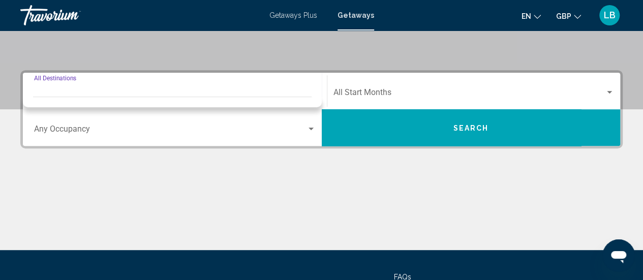
scroll to position [182, 0]
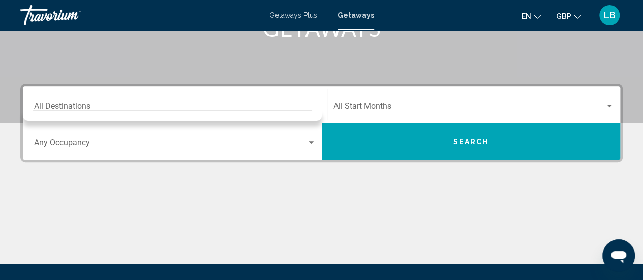
click at [113, 99] on div "Destination All Destinations" at bounding box center [174, 105] width 281 height 32
click at [58, 91] on div "Destination All Destinations" at bounding box center [174, 105] width 281 height 32
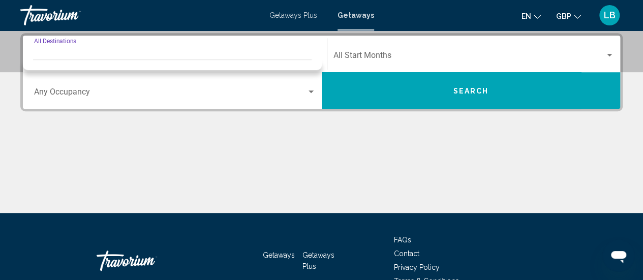
click at [97, 60] on div "Search widget" at bounding box center [172, 62] width 278 height 5
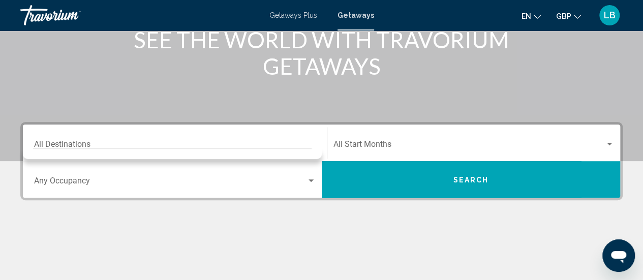
scroll to position [131, 0]
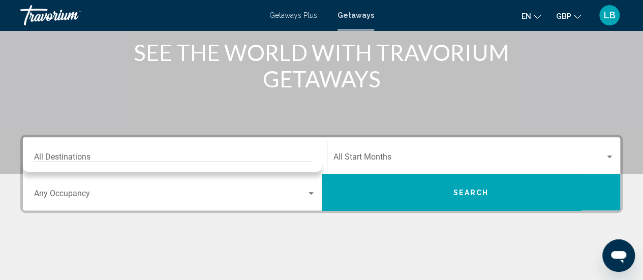
click at [79, 144] on div "Destination All Destinations" at bounding box center [174, 156] width 281 height 32
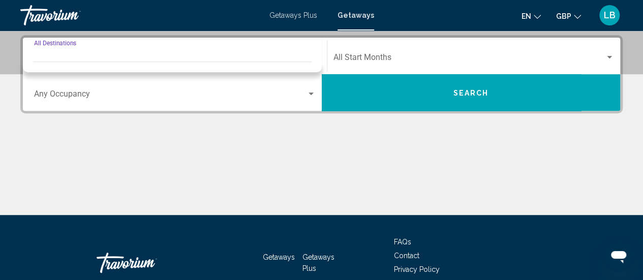
scroll to position [233, 0]
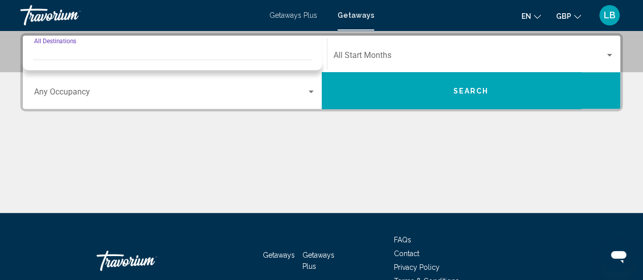
click at [59, 53] on input "Destination All Destinations" at bounding box center [174, 57] width 281 height 9
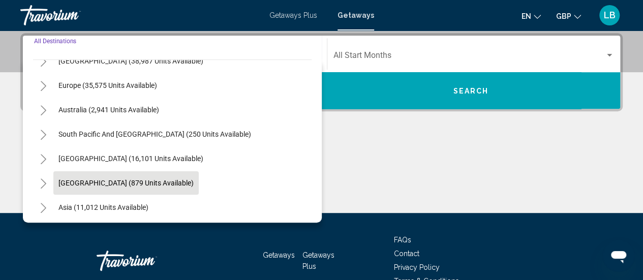
scroll to position [63, 0]
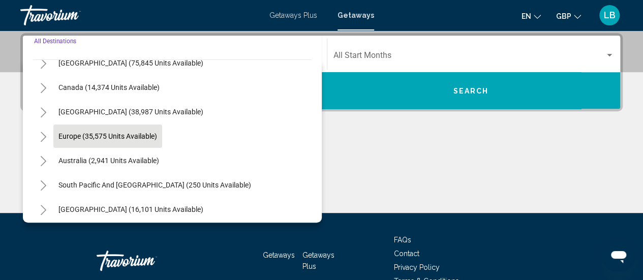
click at [127, 133] on span "Europe (35,575 units available)" at bounding box center [107, 136] width 99 height 8
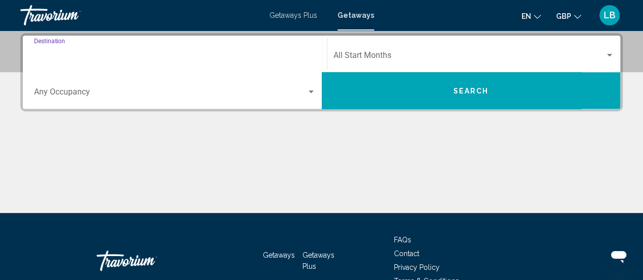
type input "**********"
click at [457, 94] on button "Search" at bounding box center [471, 90] width 299 height 37
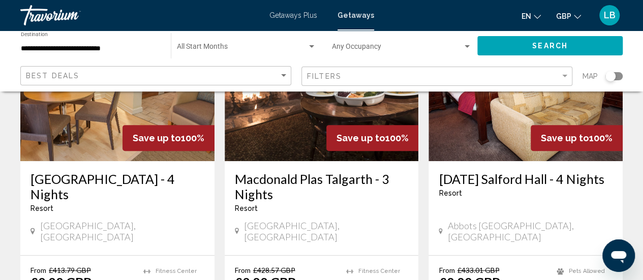
scroll to position [203, 0]
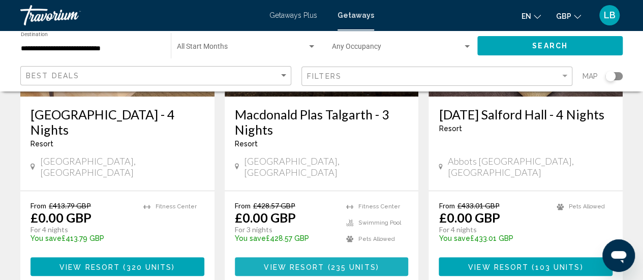
click at [317, 262] on span "View Resort ( 235 units )" at bounding box center [321, 266] width 115 height 8
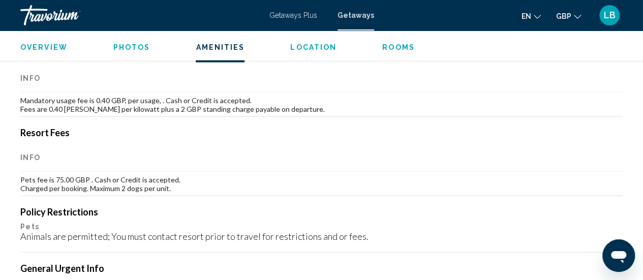
scroll to position [1148, 0]
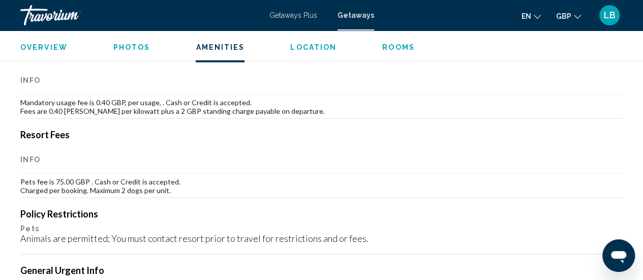
click at [313, 45] on span "Location" at bounding box center [313, 47] width 46 height 8
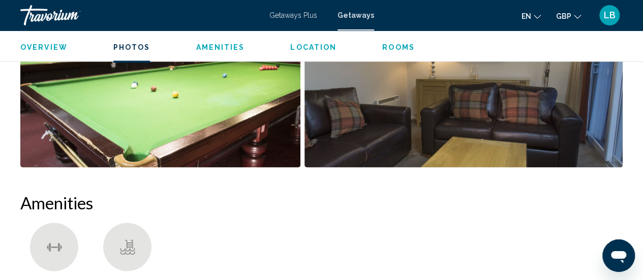
scroll to position [813, 0]
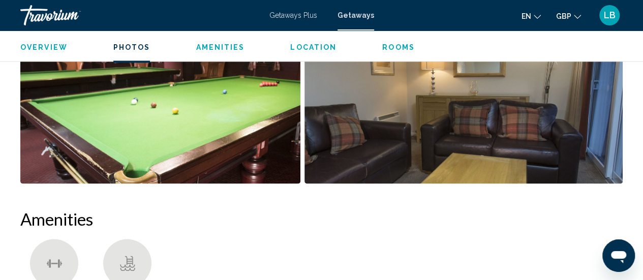
click at [388, 39] on div "Overview Photos Amenities Location Rooms Search" at bounding box center [321, 46] width 643 height 32
click at [392, 45] on span "Rooms" at bounding box center [398, 47] width 33 height 8
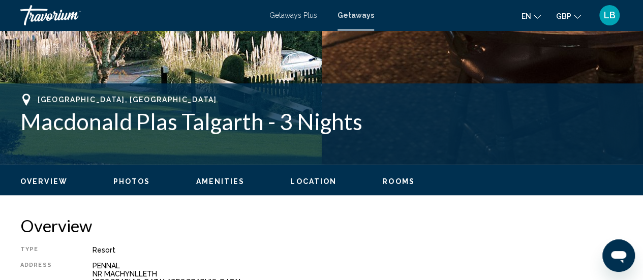
scroll to position [356, 0]
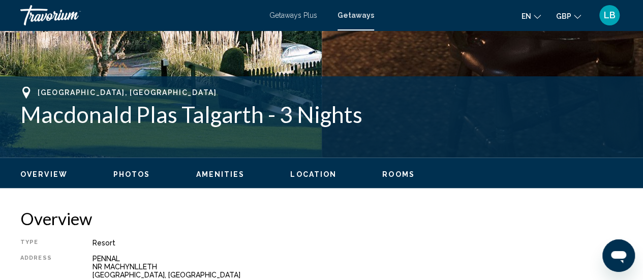
click at [131, 173] on span "Photos" at bounding box center [131, 174] width 37 height 8
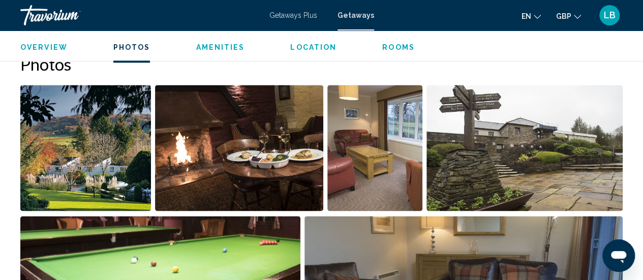
scroll to position [639, 0]
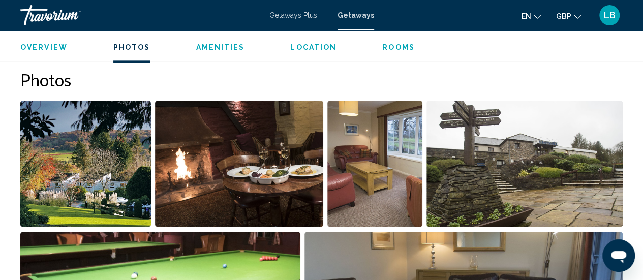
click at [125, 152] on img "Open full-screen image slider" at bounding box center [85, 164] width 131 height 126
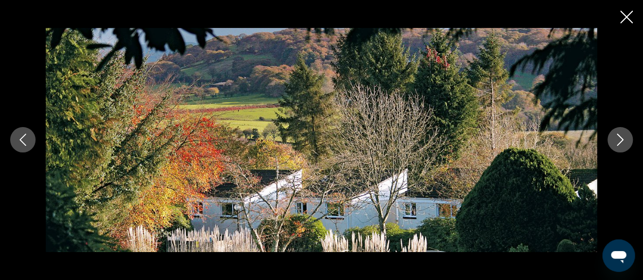
scroll to position [740, 0]
click at [623, 137] on icon "Next image" at bounding box center [620, 140] width 12 height 12
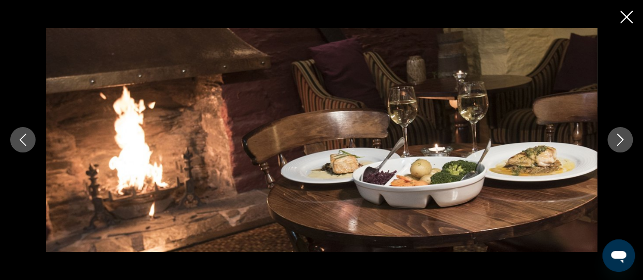
click at [623, 137] on icon "Next image" at bounding box center [620, 140] width 12 height 12
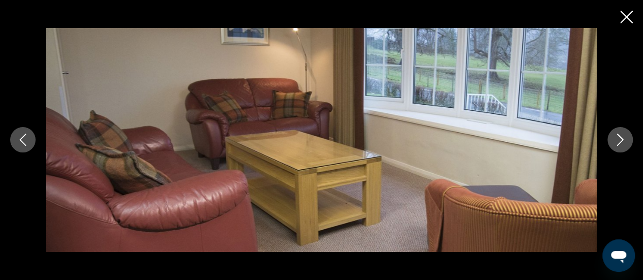
click at [623, 137] on icon "Next image" at bounding box center [620, 140] width 12 height 12
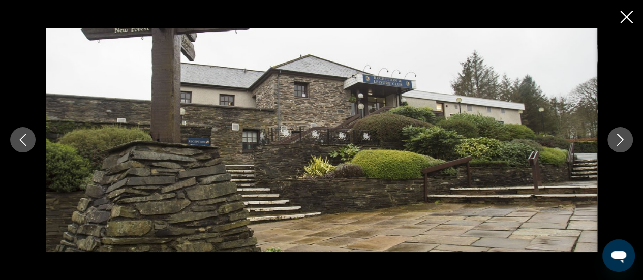
click at [623, 138] on icon "Next image" at bounding box center [620, 140] width 12 height 12
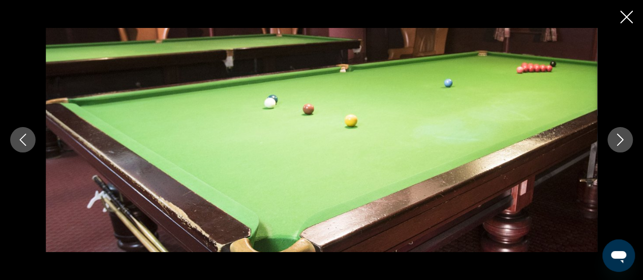
click at [622, 138] on icon "Next image" at bounding box center [620, 140] width 12 height 12
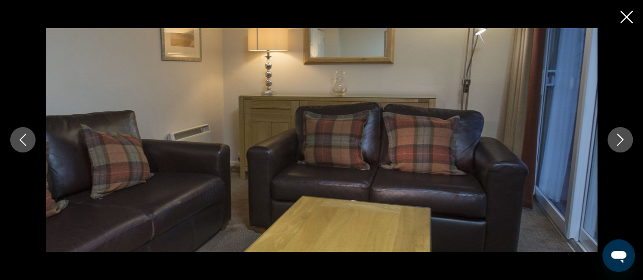
click at [622, 138] on icon "Next image" at bounding box center [620, 140] width 12 height 12
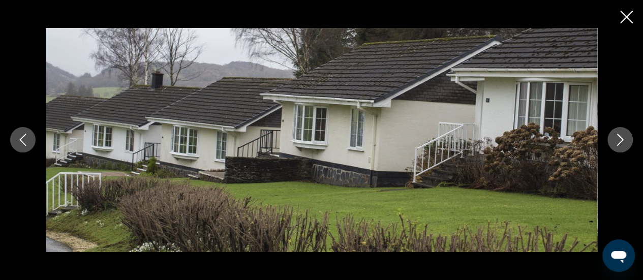
click at [622, 139] on icon "Next image" at bounding box center [620, 140] width 12 height 12
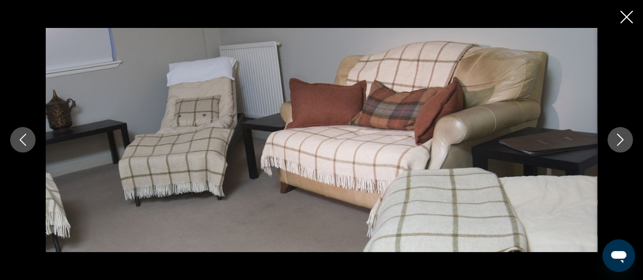
click at [622, 139] on icon "Next image" at bounding box center [620, 140] width 12 height 12
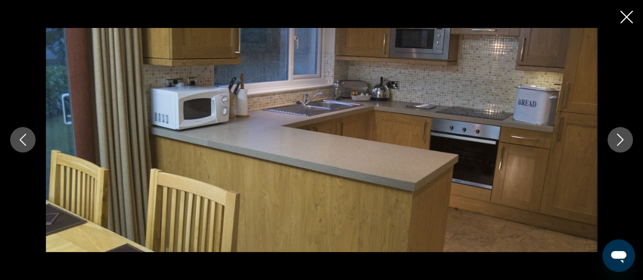
click at [622, 139] on icon "Next image" at bounding box center [620, 140] width 7 height 12
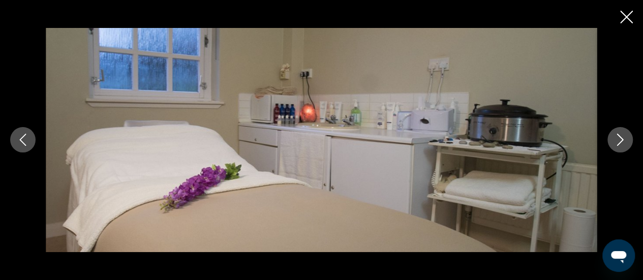
click at [622, 139] on icon "Next image" at bounding box center [620, 140] width 7 height 12
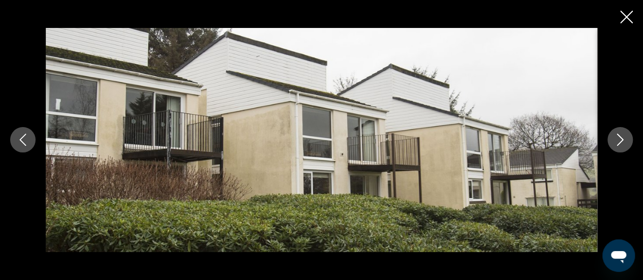
click at [622, 140] on icon "Next image" at bounding box center [620, 140] width 7 height 12
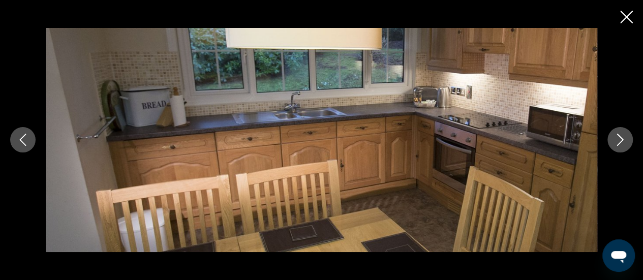
click at [622, 140] on icon "Next image" at bounding box center [620, 140] width 7 height 12
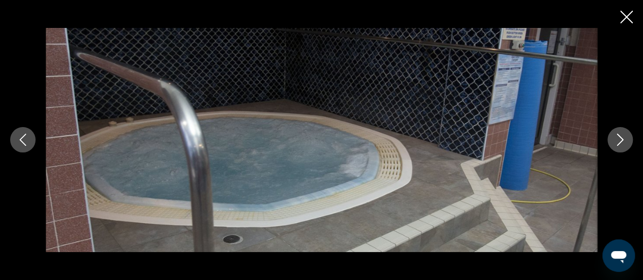
click at [622, 140] on icon "Next image" at bounding box center [620, 140] width 7 height 12
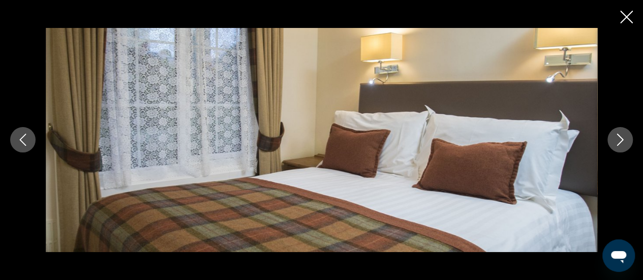
click at [622, 140] on icon "Next image" at bounding box center [620, 140] width 7 height 12
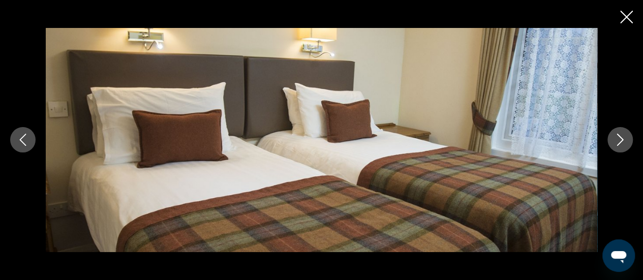
click at [622, 140] on icon "Next image" at bounding box center [620, 140] width 7 height 12
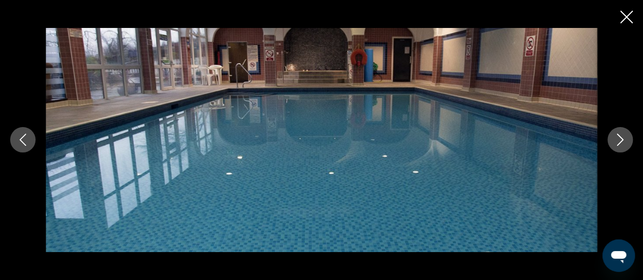
click at [622, 140] on icon "Next image" at bounding box center [620, 140] width 7 height 12
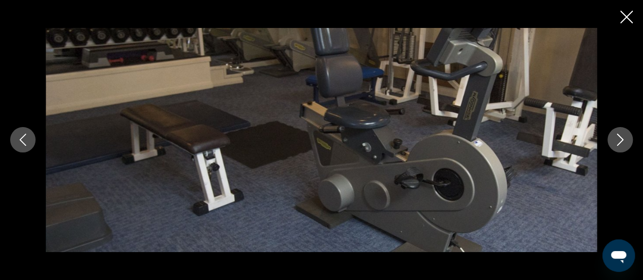
click at [622, 140] on icon "Next image" at bounding box center [620, 140] width 7 height 12
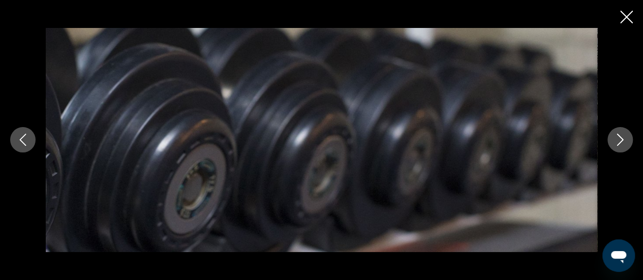
click at [622, 140] on icon "Next image" at bounding box center [620, 140] width 7 height 12
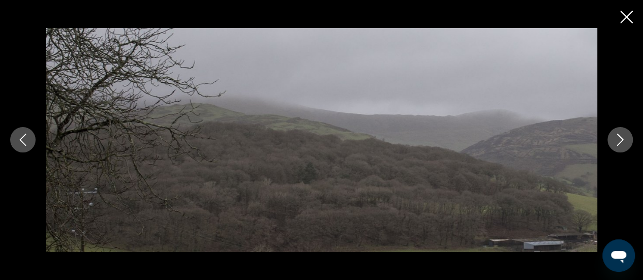
click at [622, 140] on icon "Next image" at bounding box center [620, 140] width 7 height 12
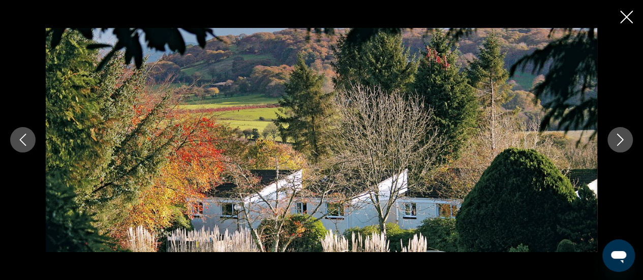
click at [621, 19] on icon "Close slideshow" at bounding box center [626, 17] width 13 height 13
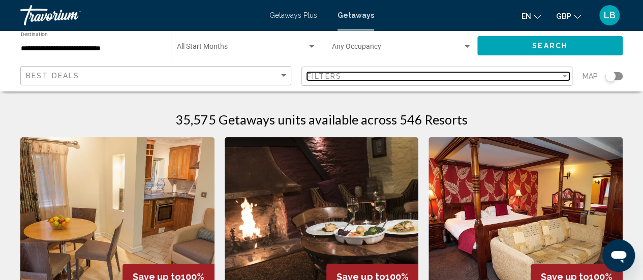
click at [558, 76] on div "Filters" at bounding box center [433, 76] width 253 height 8
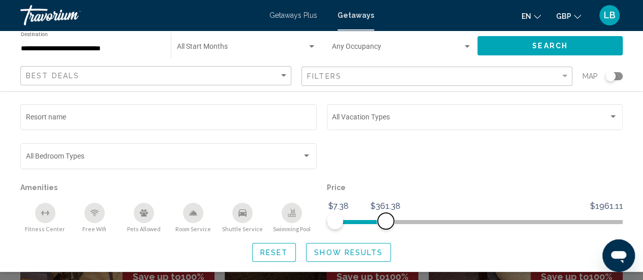
drag, startPoint x: 617, startPoint y: 220, endPoint x: 385, endPoint y: 240, distance: 232.5
click at [385, 240] on div "Resort name Vacation Types All Vacation Types Bedroom Types All Bedroom Types A…" at bounding box center [321, 182] width 643 height 160
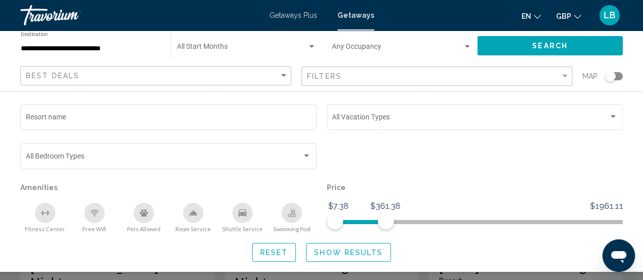
click at [141, 213] on icon "Pets Allowed" at bounding box center [144, 212] width 8 height 7
click at [334, 252] on span "Show Results" at bounding box center [348, 252] width 69 height 8
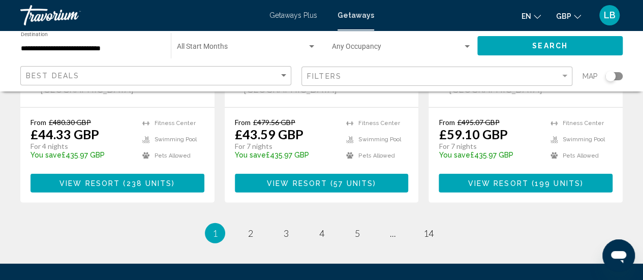
scroll to position [1423, 0]
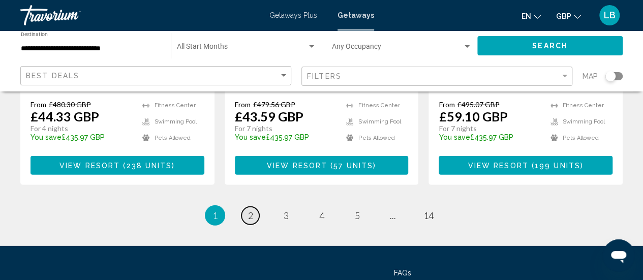
click at [248, 210] on span "2" at bounding box center [250, 215] width 5 height 11
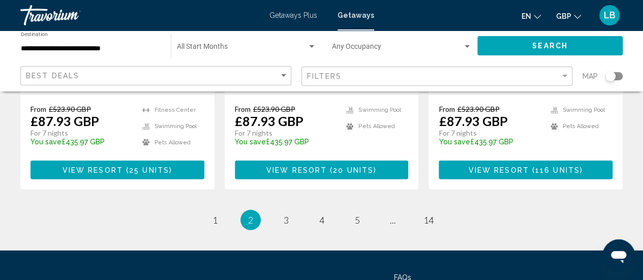
scroll to position [1451, 0]
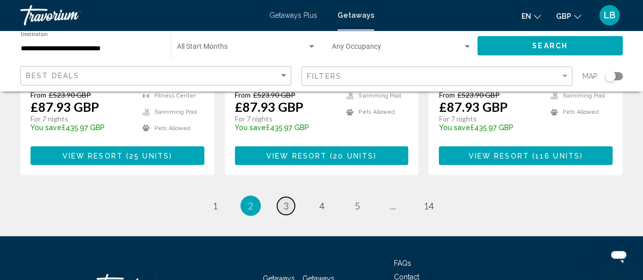
click at [287, 200] on span "3" at bounding box center [286, 205] width 5 height 11
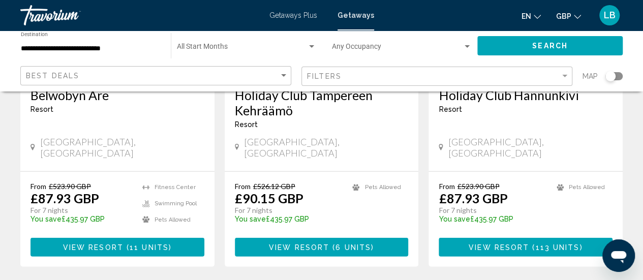
scroll to position [1372, 0]
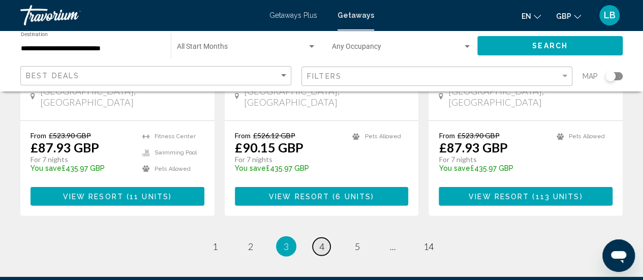
click at [320, 241] on span "4" at bounding box center [321, 246] width 5 height 11
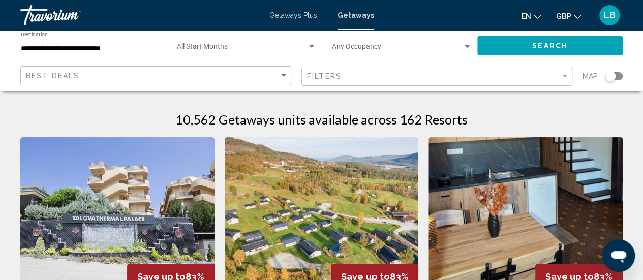
click at [612, 80] on div "Search widget" at bounding box center [610, 76] width 10 height 10
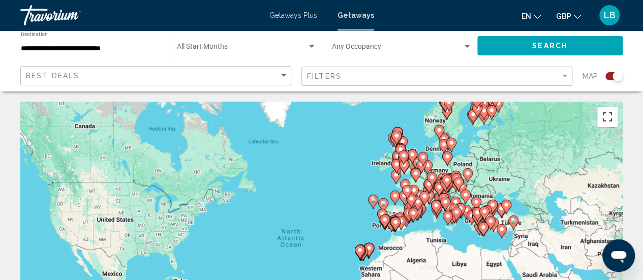
click at [608, 113] on button "Toggle fullscreen view" at bounding box center [607, 117] width 20 height 20
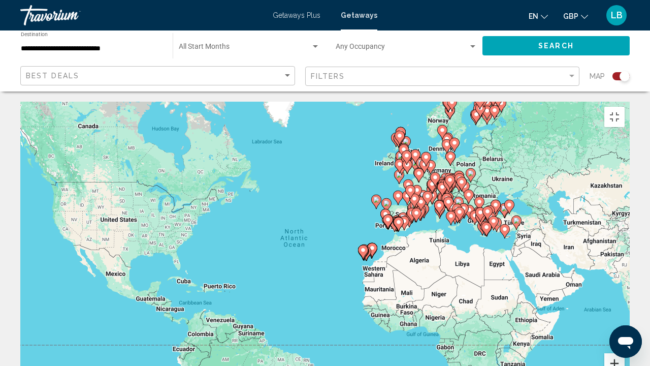
click at [625, 279] on button "Zoom in" at bounding box center [615, 363] width 20 height 20
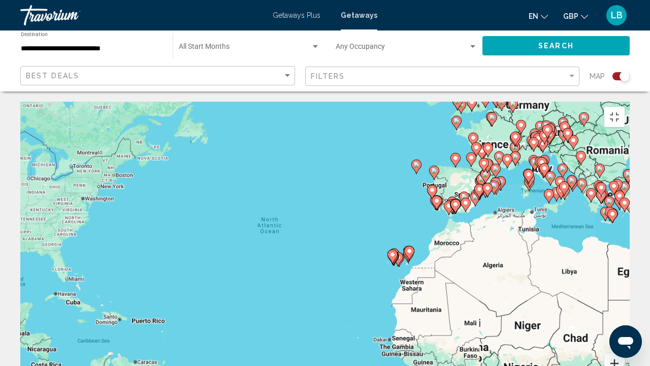
click at [625, 279] on button "Zoom in" at bounding box center [615, 363] width 20 height 20
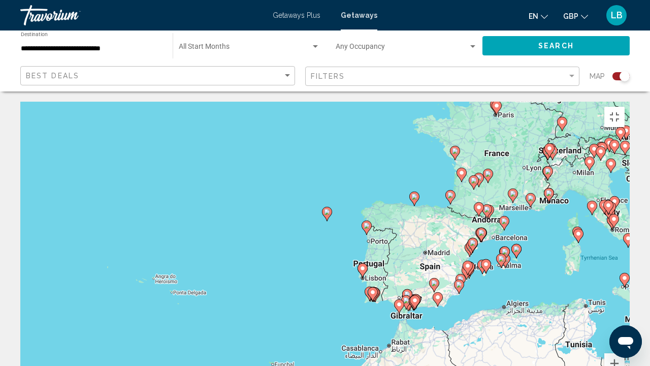
drag, startPoint x: 546, startPoint y: 187, endPoint x: 347, endPoint y: 330, distance: 245.4
click at [347, 279] on div "To activate drag with keyboard, press Alt + Enter. Once in keyboard drag state,…" at bounding box center [325, 254] width 610 height 305
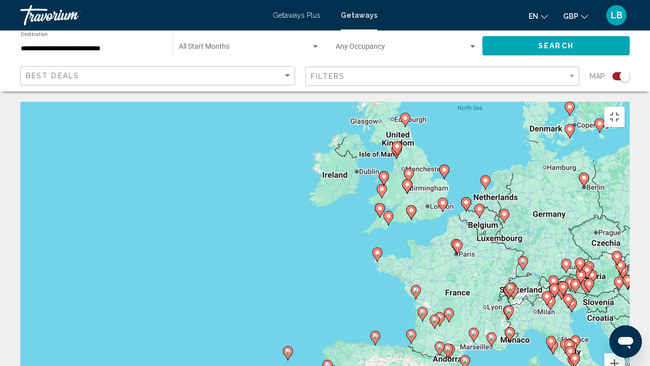
drag, startPoint x: 535, startPoint y: 209, endPoint x: 491, endPoint y: 363, distance: 159.9
click at [491, 279] on div "To activate drag with keyboard, press Alt + Enter. Once in keyboard drag state,…" at bounding box center [325, 254] width 610 height 305
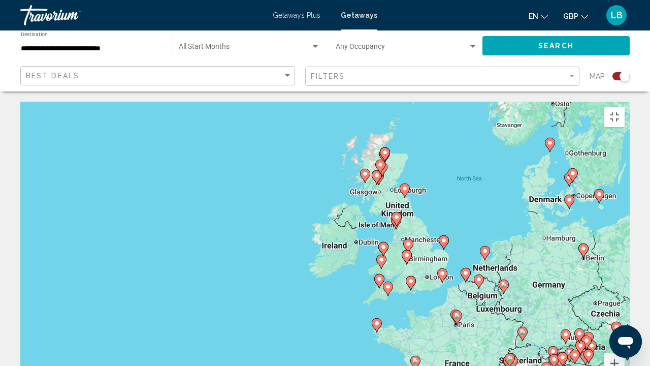
drag, startPoint x: 420, startPoint y: 195, endPoint x: 422, endPoint y: 265, distance: 70.7
click at [422, 265] on div "To activate drag with keyboard, press Alt + Enter. Once in keyboard drag state,…" at bounding box center [325, 254] width 610 height 305
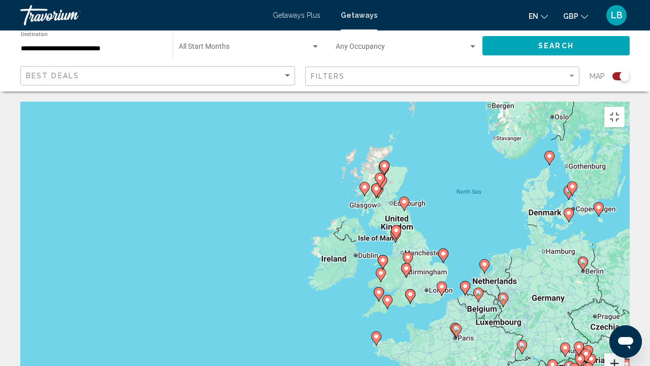
click at [625, 279] on button "Zoom in" at bounding box center [615, 363] width 20 height 20
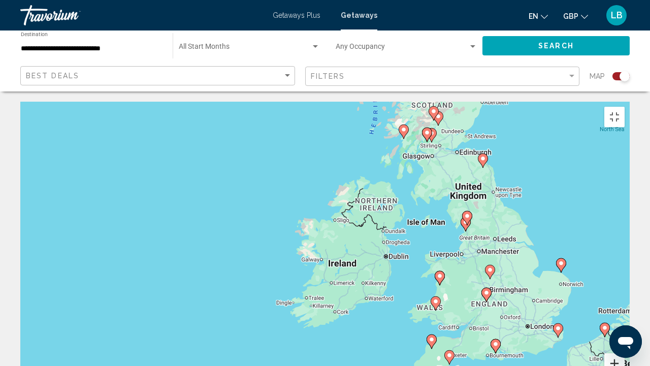
click at [625, 279] on button "Zoom in" at bounding box center [615, 363] width 20 height 20
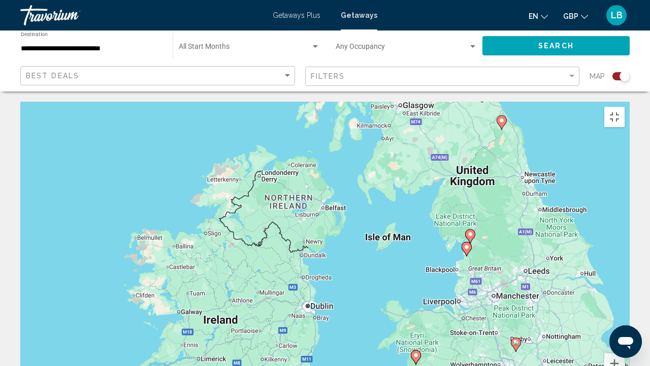
drag, startPoint x: 473, startPoint y: 250, endPoint x: 374, endPoint y: 274, distance: 101.9
click at [338, 279] on div "To activate drag with keyboard, press Alt + Enter. Once in keyboard drag state,…" at bounding box center [325, 254] width 610 height 305
click at [467, 244] on image "Main content" at bounding box center [466, 247] width 6 height 6
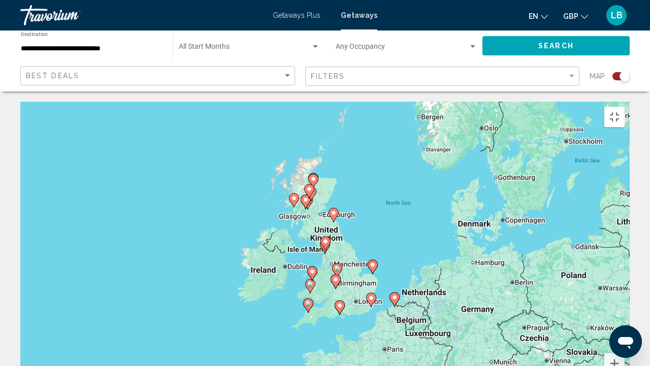
click at [326, 238] on image "Main content" at bounding box center [326, 241] width 6 height 6
type input "**********"
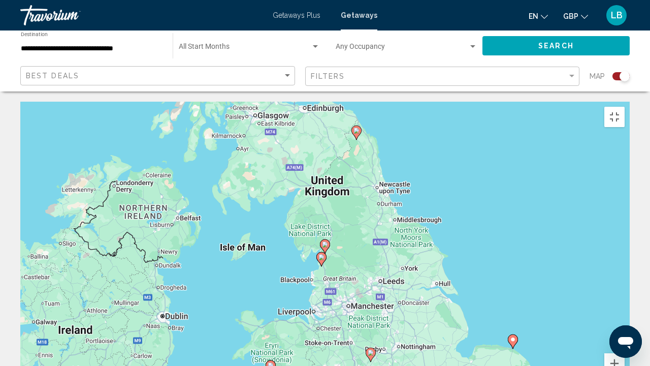
click at [326, 241] on image "Main content" at bounding box center [325, 244] width 6 height 6
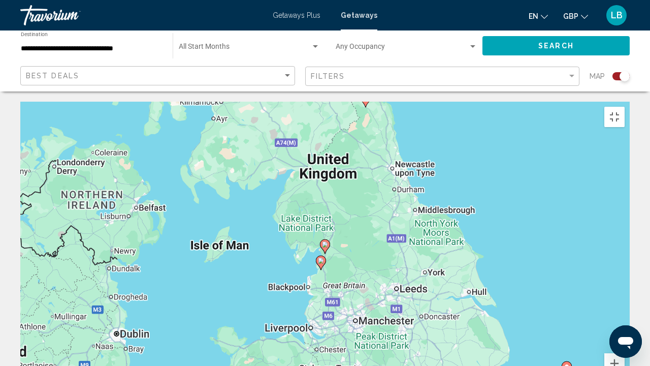
click at [326, 241] on image "Main content" at bounding box center [325, 244] width 6 height 6
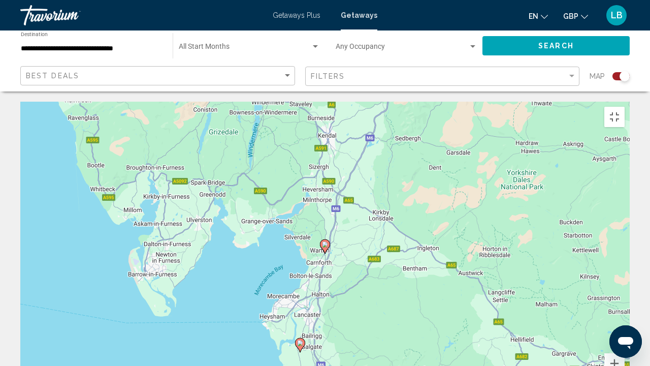
click at [296, 279] on icon "Main content" at bounding box center [300, 344] width 9 height 13
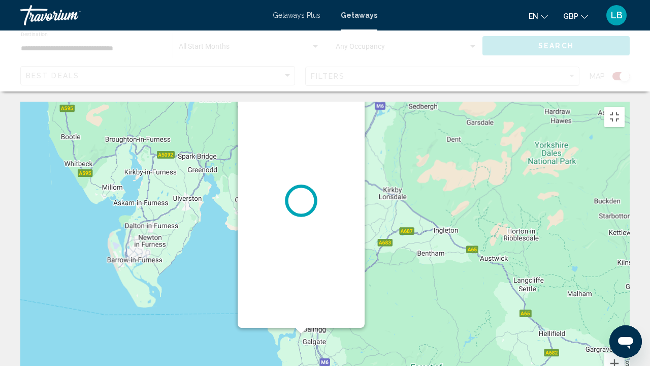
click at [296, 270] on div "To activate drag with keyboard, press Alt + Enter. Once in keyboard drag state,…" at bounding box center [325, 254] width 610 height 305
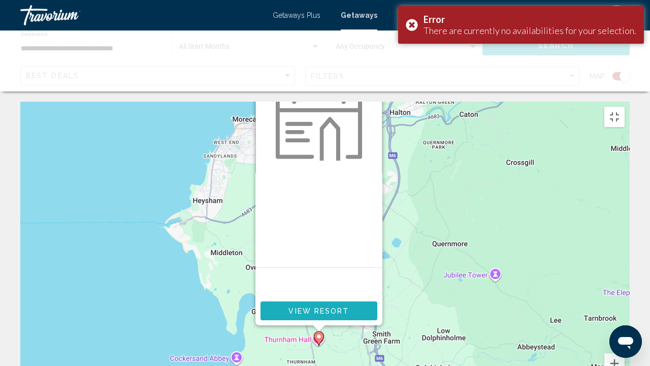
click at [336, 279] on span "View Resort" at bounding box center [319, 311] width 60 height 8
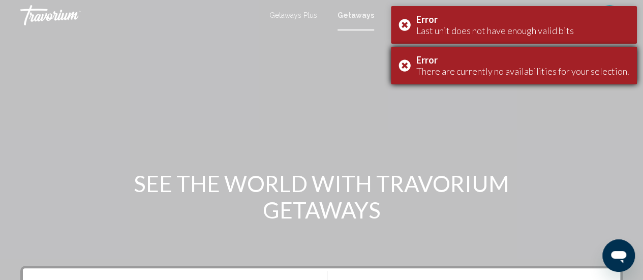
click at [410, 65] on div "Error There are currently no availabilities for your selection." at bounding box center [514, 66] width 246 height 38
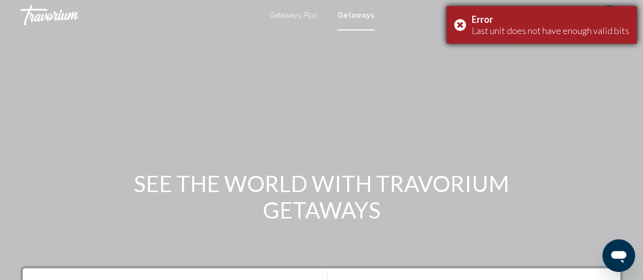
click at [462, 20] on div "Error Last unit does not have enough valid bits" at bounding box center [541, 25] width 191 height 38
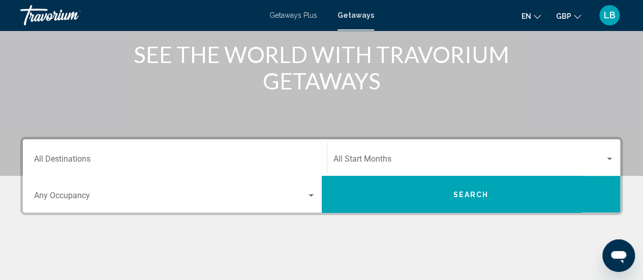
scroll to position [152, 0]
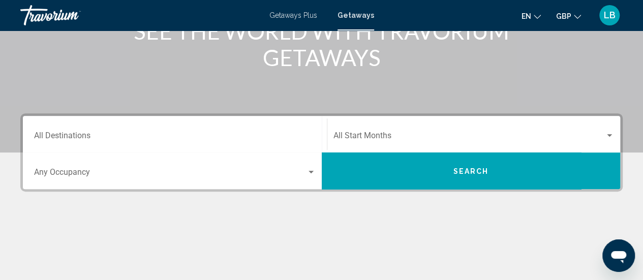
click at [456, 161] on button "Search" at bounding box center [471, 170] width 299 height 37
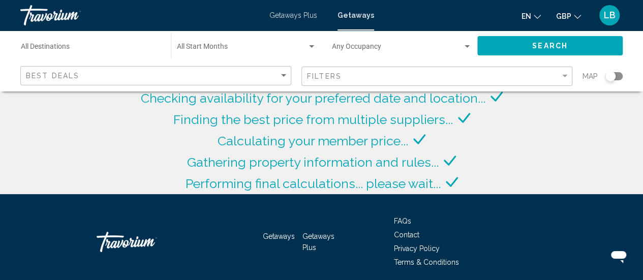
click at [616, 72] on div "Search widget" at bounding box center [613, 76] width 17 height 8
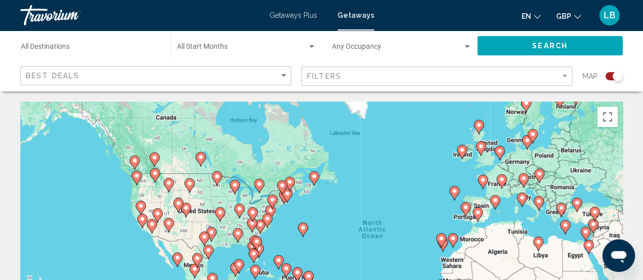
drag, startPoint x: 288, startPoint y: 207, endPoint x: 422, endPoint y: 193, distance: 134.9
click at [422, 193] on div "To activate drag with keyboard, press Alt + Enter. Once in keyboard drag state,…" at bounding box center [321, 254] width 602 height 305
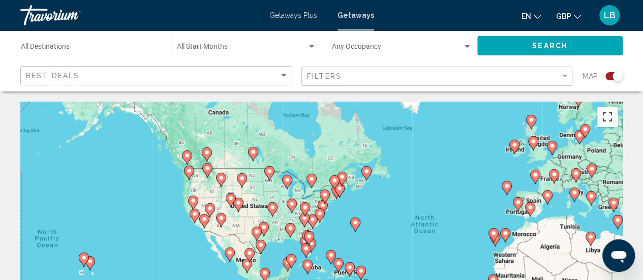
click at [605, 117] on button "Toggle fullscreen view" at bounding box center [607, 117] width 20 height 20
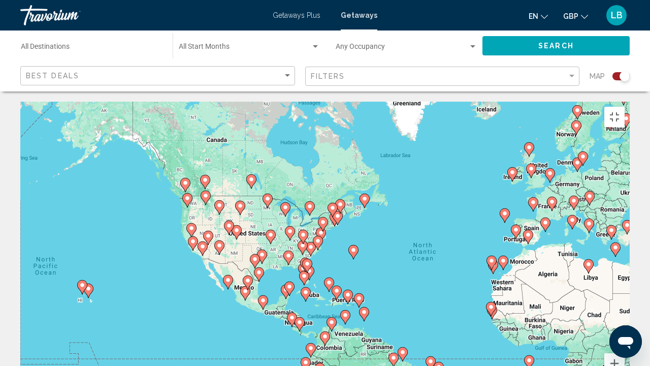
drag, startPoint x: 435, startPoint y: 194, endPoint x: 444, endPoint y: 225, distance: 32.7
click at [444, 225] on div "To activate drag with keyboard, press Alt + Enter. Once in keyboard drag state,…" at bounding box center [325, 254] width 610 height 305
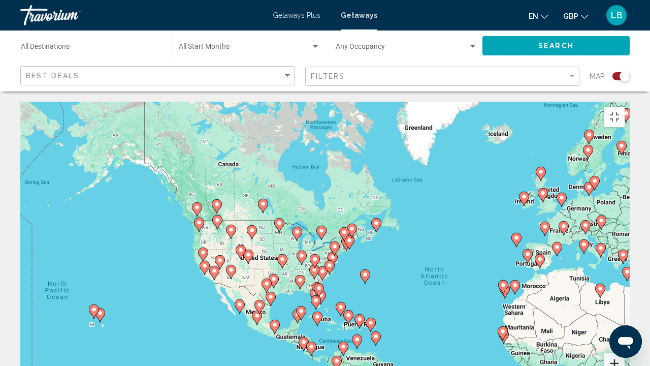
click at [625, 279] on button "Zoom in" at bounding box center [615, 363] width 20 height 20
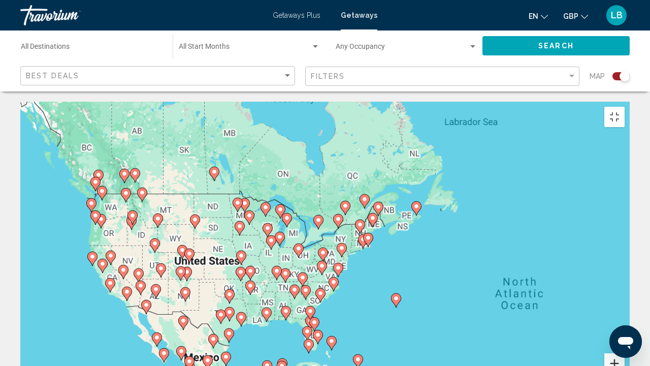
click at [625, 279] on button "Zoom in" at bounding box center [615, 363] width 20 height 20
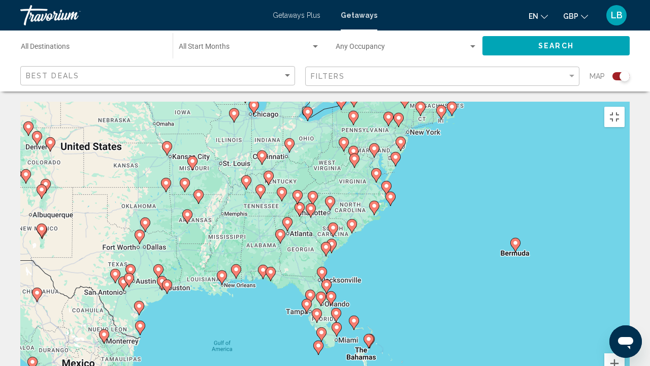
drag, startPoint x: 410, startPoint y: 289, endPoint x: 445, endPoint y: 177, distance: 116.7
click at [440, 164] on div "To activate drag with keyboard, press Alt + Enter. Once in keyboard drag state,…" at bounding box center [325, 254] width 610 height 305
click at [625, 279] on button "Zoom in" at bounding box center [615, 363] width 20 height 20
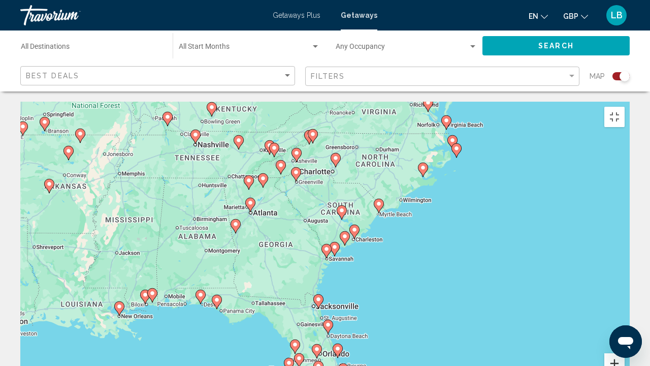
click at [625, 279] on button "Zoom in" at bounding box center [615, 363] width 20 height 20
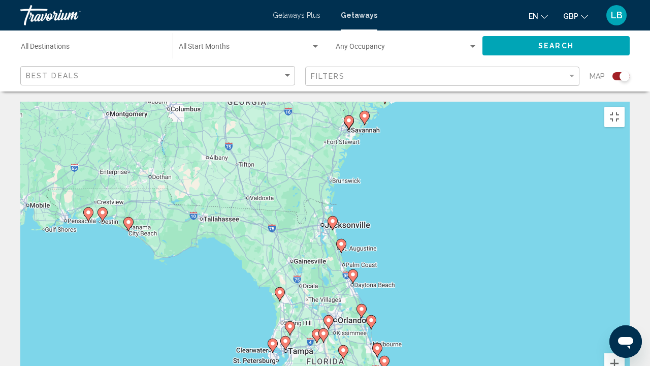
drag, startPoint x: 527, startPoint y: 312, endPoint x: 552, endPoint y: 177, distance: 138.0
click at [547, 178] on div "To activate drag with keyboard, press Alt + Enter. Once in keyboard drag state,…" at bounding box center [325, 254] width 610 height 305
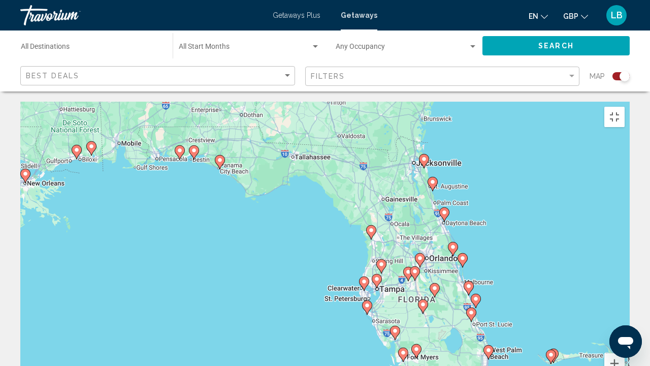
drag, startPoint x: 455, startPoint y: 278, endPoint x: 551, endPoint y: 214, distance: 114.7
click at [551, 214] on div "To activate drag with keyboard, press Alt + Enter. Once in keyboard drag state,…" at bounding box center [325, 254] width 610 height 305
click at [454, 244] on image "Main content" at bounding box center [453, 247] width 6 height 6
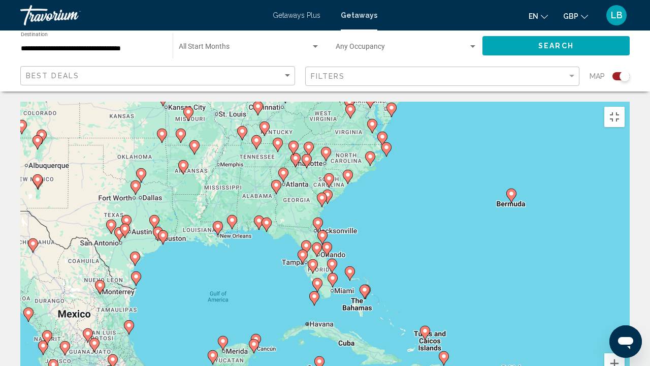
click at [330, 244] on image "Main content" at bounding box center [327, 247] width 6 height 6
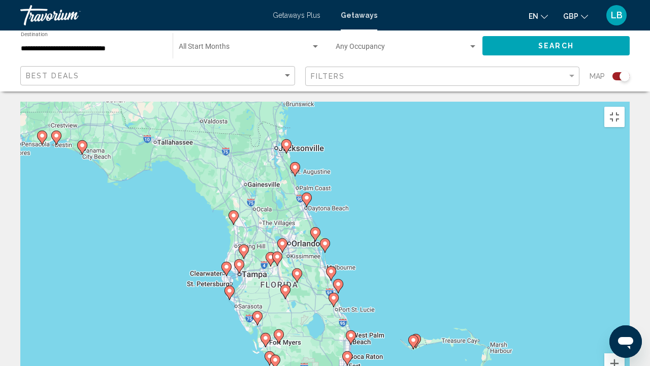
click at [316, 229] on image "Main content" at bounding box center [315, 232] width 6 height 6
click at [316, 161] on div "To activate drag with keyboard, press Alt + Enter. Once in keyboard drag state,…" at bounding box center [325, 254] width 610 height 305
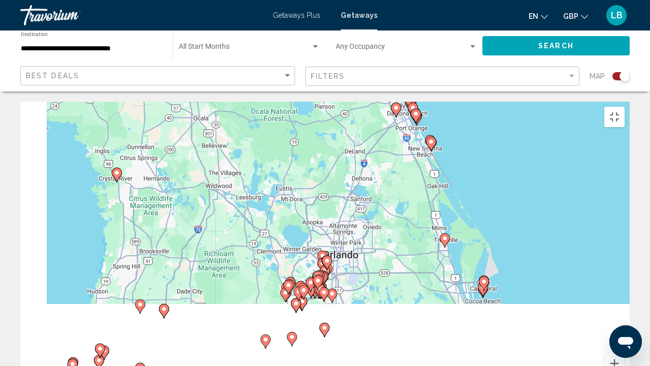
drag, startPoint x: 272, startPoint y: 240, endPoint x: 410, endPoint y: 229, distance: 137.6
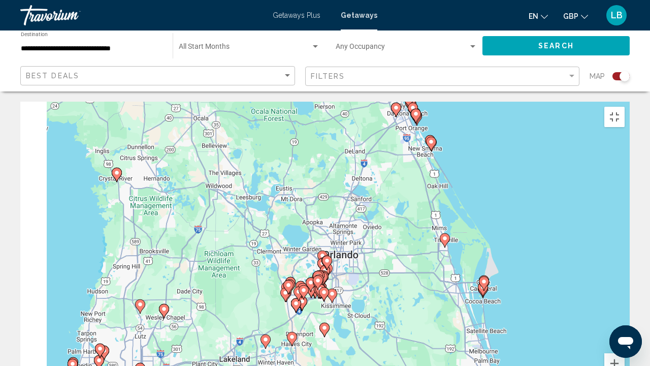
click at [410, 229] on div "To activate drag with keyboard, press Alt + Enter. Once in keyboard drag state,…" at bounding box center [325, 254] width 610 height 305
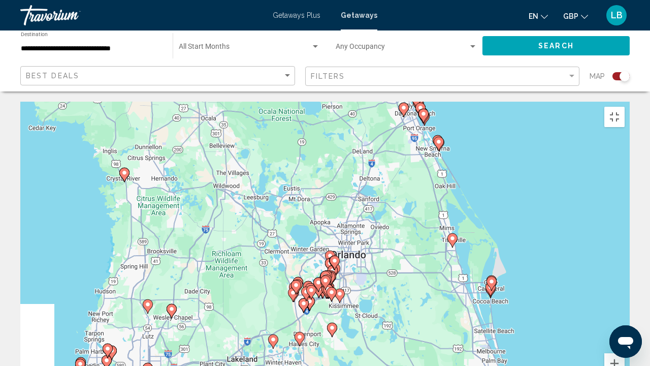
click at [334, 258] on image "Main content" at bounding box center [335, 261] width 6 height 6
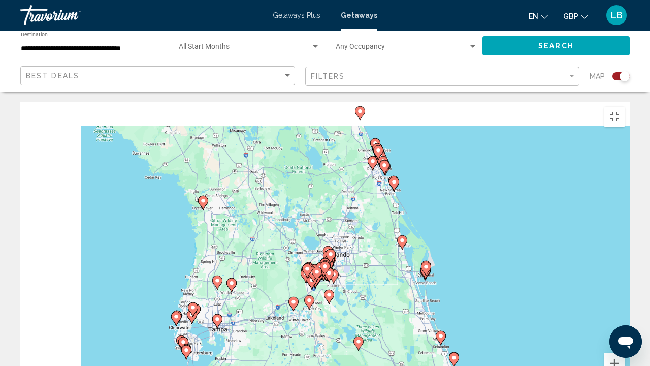
click at [334, 248] on gmp-advanced-marker "Main content" at bounding box center [331, 255] width 10 height 15
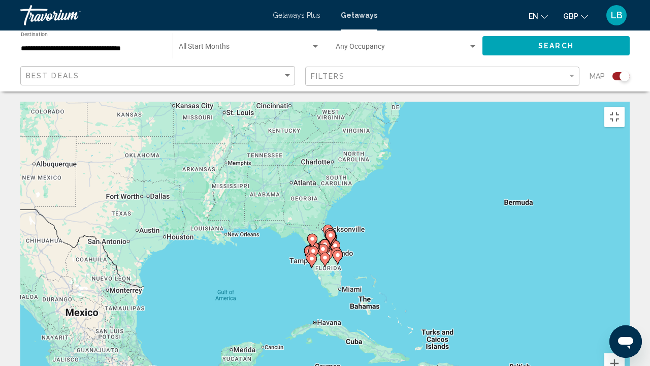
click at [325, 244] on icon "Main content" at bounding box center [323, 250] width 9 height 13
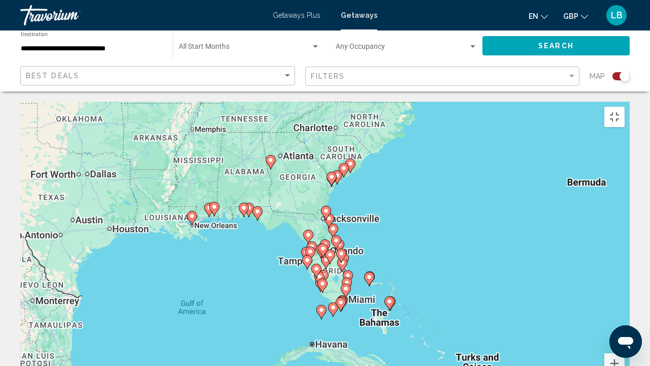
click at [325, 244] on icon "Main content" at bounding box center [323, 250] width 9 height 13
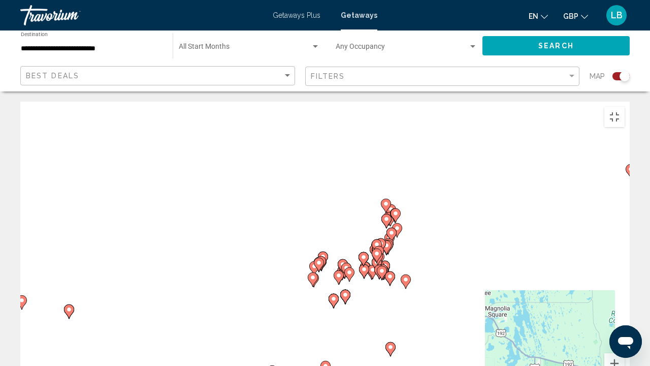
drag, startPoint x: 415, startPoint y: 164, endPoint x: 415, endPoint y: 277, distance: 113.8
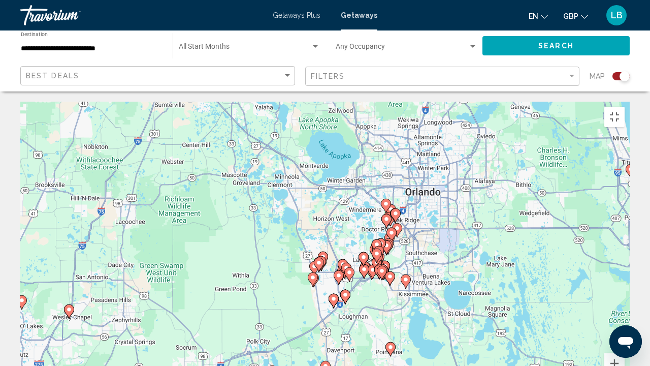
click at [415, 277] on div "To activate drag with keyboard, press Alt + Enter. Once in keyboard drag state,…" at bounding box center [325, 254] width 610 height 305
click at [625, 279] on button "Zoom in" at bounding box center [615, 363] width 20 height 20
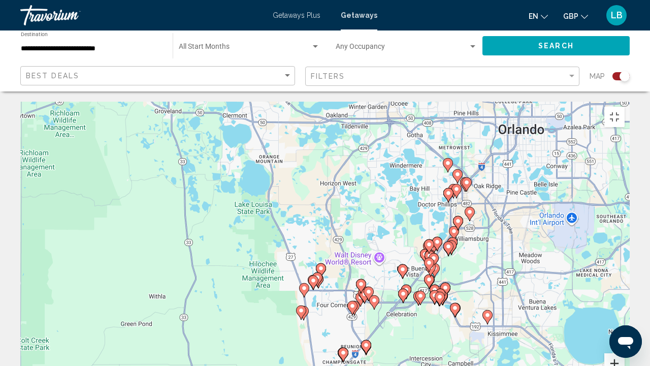
click at [625, 279] on button "Zoom in" at bounding box center [615, 363] width 20 height 20
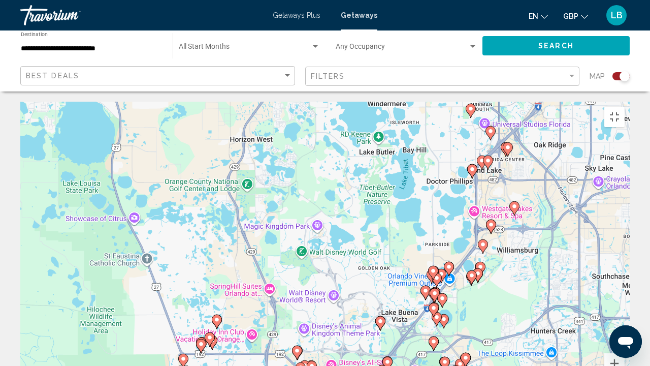
drag, startPoint x: 580, startPoint y: 230, endPoint x: 480, endPoint y: 255, distance: 102.8
click at [482, 256] on div "To activate drag with keyboard, press Alt + Enter. Once in keyboard drag state,…" at bounding box center [325, 254] width 610 height 305
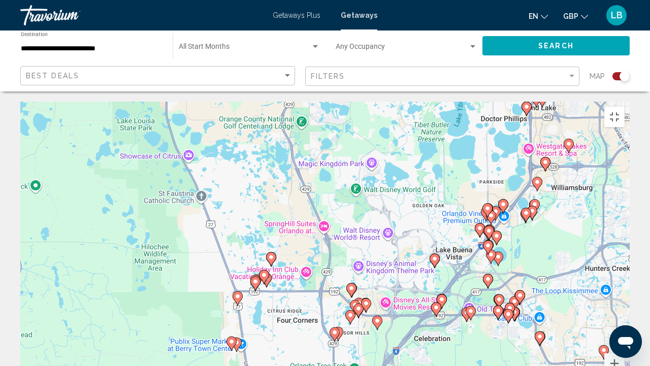
drag, startPoint x: 412, startPoint y: 338, endPoint x: 467, endPoint y: 276, distance: 83.1
click at [467, 275] on div "To activate drag with keyboard, press Alt + Enter. Once in keyboard drag state,…" at bounding box center [325, 254] width 610 height 305
click at [443, 279] on image "Main content" at bounding box center [442, 299] width 6 height 6
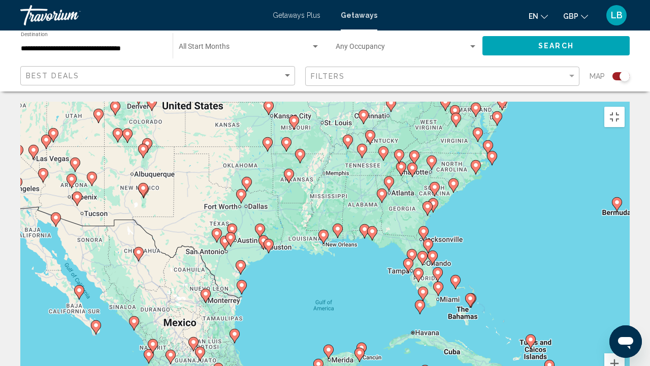
drag, startPoint x: 276, startPoint y: 194, endPoint x: 392, endPoint y: 207, distance: 116.6
click at [373, 209] on div "To activate drag with keyboard, press Alt + Enter. Once in keyboard drag state,…" at bounding box center [325, 254] width 610 height 305
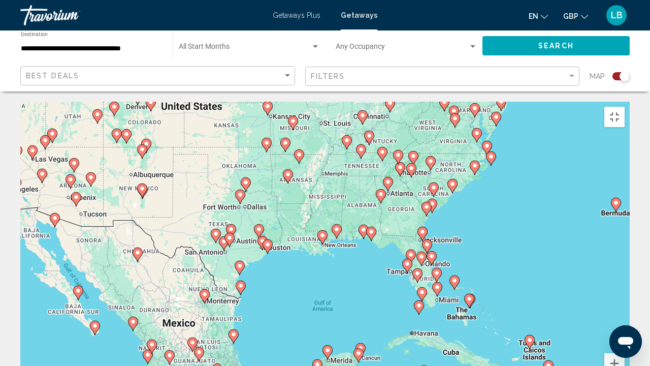
click at [420, 254] on image "Main content" at bounding box center [422, 257] width 6 height 6
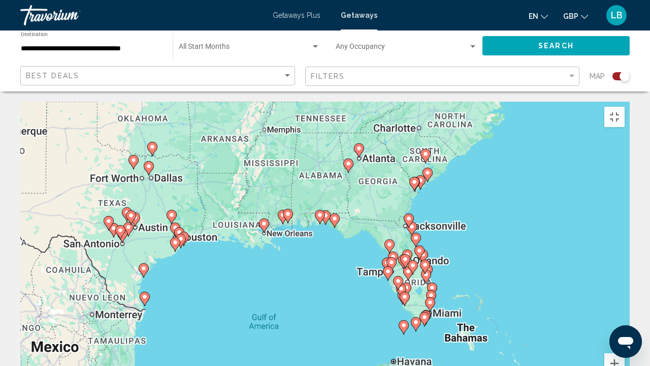
click at [420, 254] on div "Main content" at bounding box center [630, 254] width 610 height 0
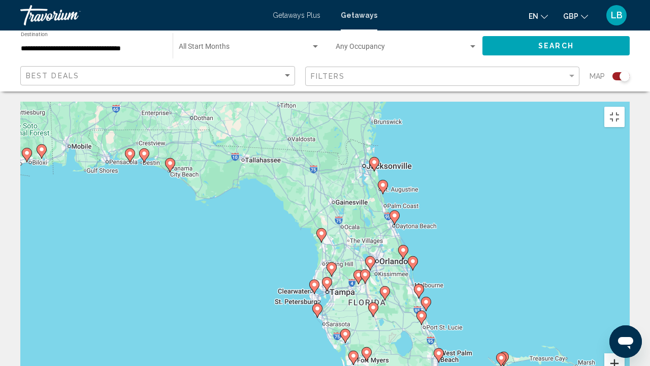
click at [625, 279] on button "Zoom in" at bounding box center [615, 363] width 20 height 20
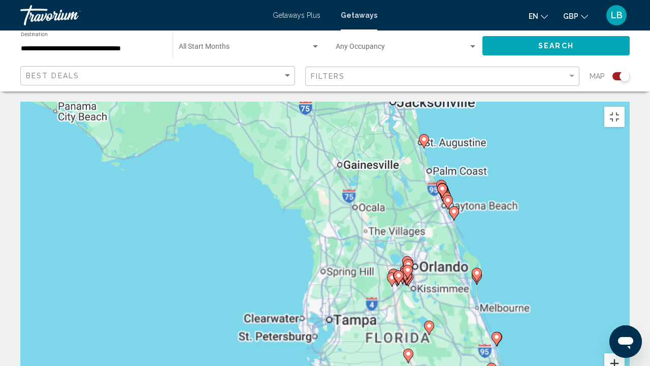
click at [625, 279] on button "Zoom in" at bounding box center [615, 363] width 20 height 20
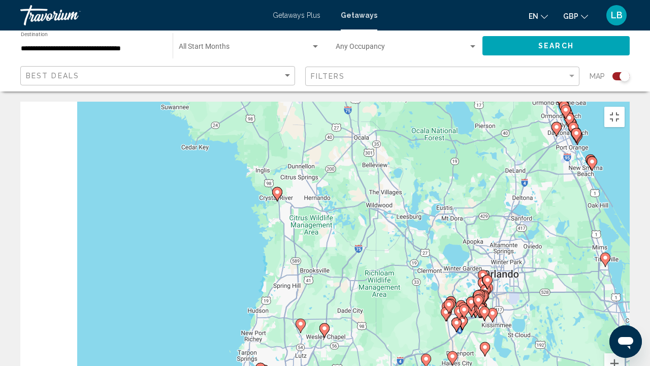
drag, startPoint x: 551, startPoint y: 290, endPoint x: 518, endPoint y: 278, distance: 35.0
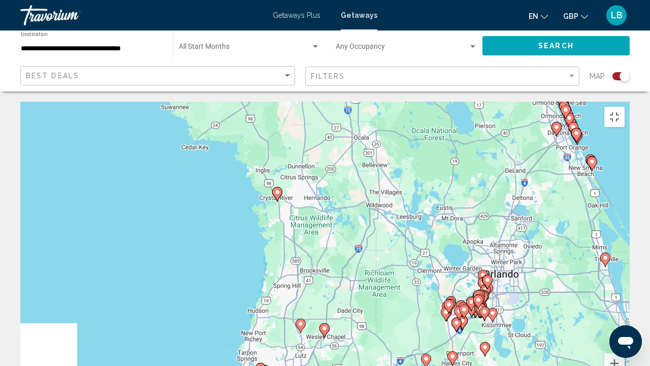
click at [518, 279] on div "To activate drag with keyboard, press Alt + Enter. Once in keyboard drag state,…" at bounding box center [325, 254] width 610 height 305
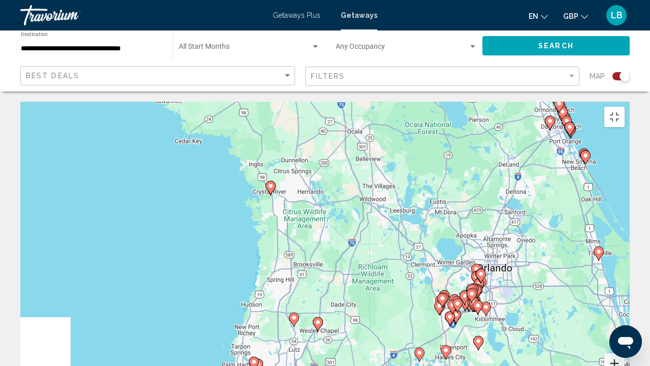
click at [625, 279] on button "Zoom in" at bounding box center [615, 363] width 20 height 20
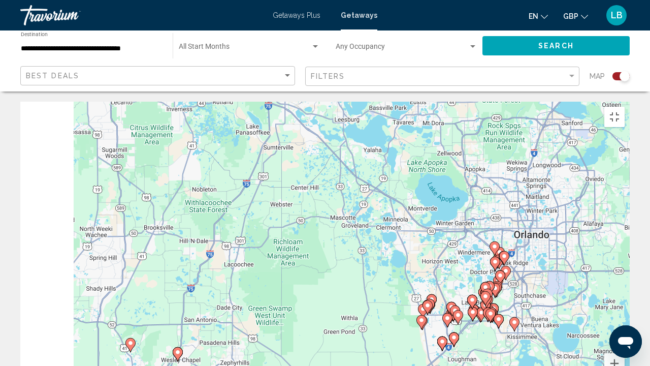
drag, startPoint x: 511, startPoint y: 254, endPoint x: 327, endPoint y: 203, distance: 190.3
click at [327, 203] on div "To activate drag with keyboard, press Alt + Enter. Once in keyboard drag state,…" at bounding box center [325, 254] width 610 height 305
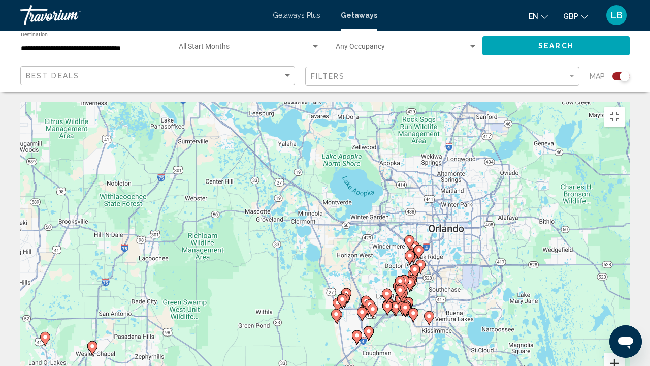
click at [625, 279] on button "Zoom in" at bounding box center [615, 363] width 20 height 20
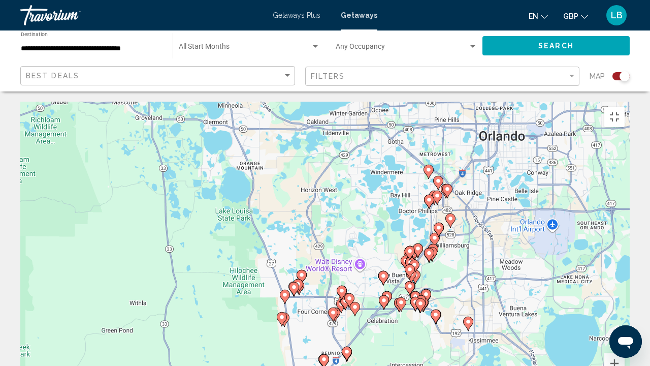
drag, startPoint x: 556, startPoint y: 288, endPoint x: 490, endPoint y: 214, distance: 98.6
click at [490, 214] on div "To activate drag with keyboard, press Alt + Enter. Once in keyboard drag state,…" at bounding box center [325, 254] width 610 height 305
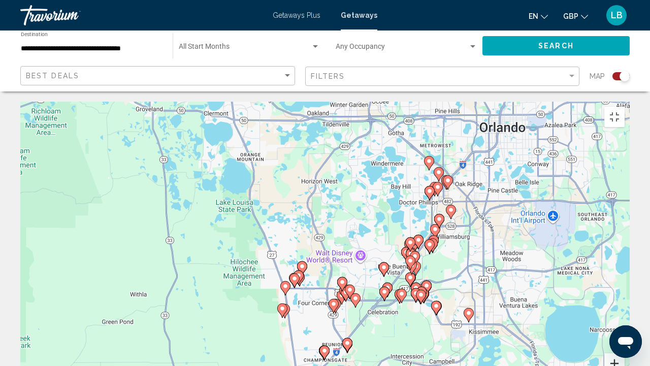
click at [625, 279] on button "Zoom in" at bounding box center [615, 363] width 20 height 20
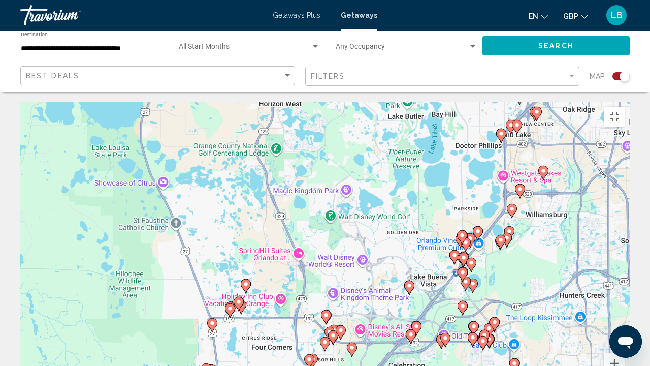
drag, startPoint x: 542, startPoint y: 224, endPoint x: 509, endPoint y: 221, distance: 32.6
click at [509, 221] on div "To activate drag with keyboard, press Alt + Enter. Once in keyboard drag state,…" at bounding box center [325, 254] width 610 height 305
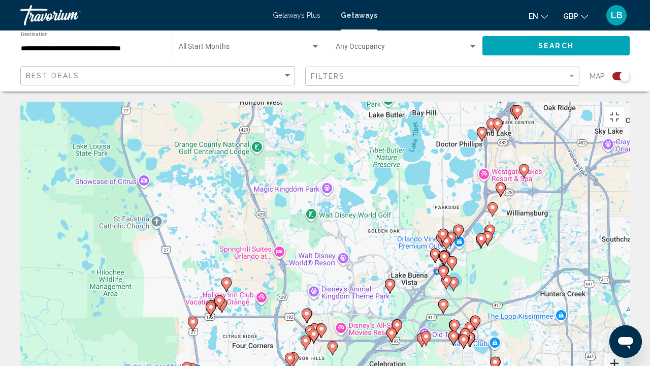
click at [625, 279] on button "Zoom in" at bounding box center [615, 363] width 20 height 20
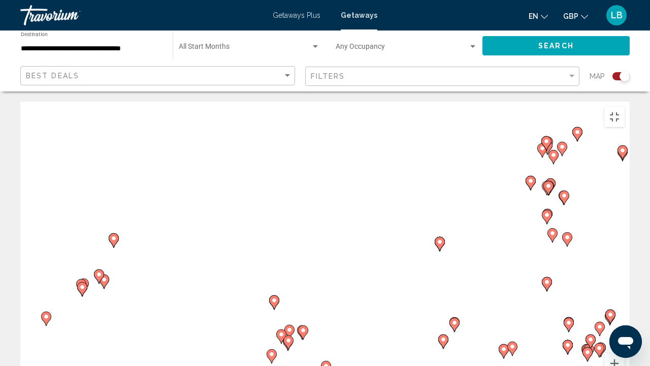
drag, startPoint x: 492, startPoint y: 299, endPoint x: 486, endPoint y: 218, distance: 80.5
click at [486, 218] on div "To activate drag with keyboard, press Alt + Enter. Once in keyboard drag state,…" at bounding box center [325, 254] width 610 height 305
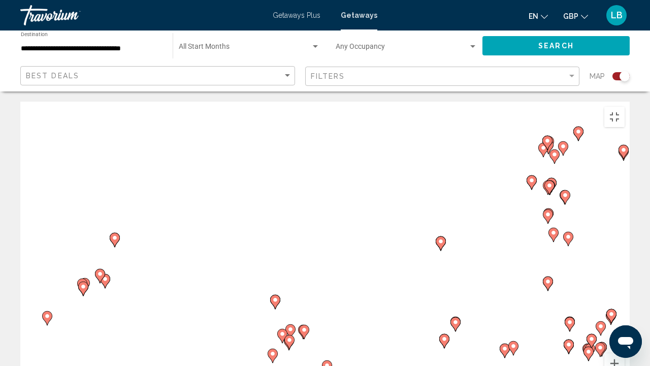
click at [305, 279] on image "Main content" at bounding box center [304, 330] width 6 height 6
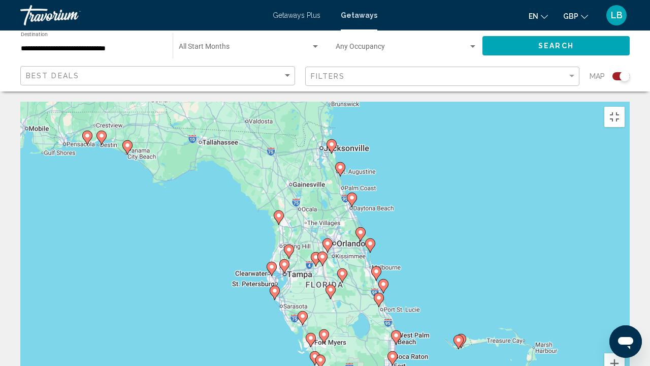
click at [328, 240] on image "Main content" at bounding box center [328, 243] width 6 height 6
type input "**********"
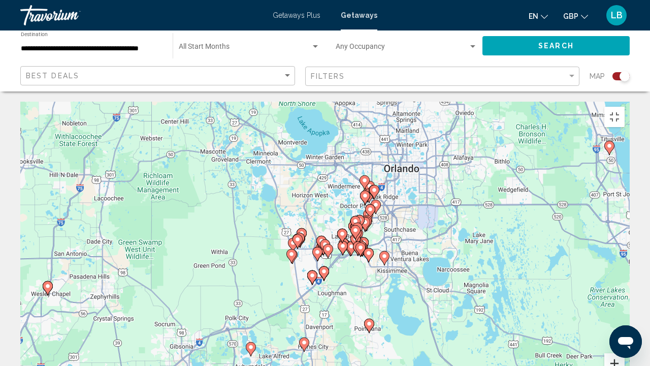
click at [625, 279] on button "Zoom in" at bounding box center [615, 363] width 20 height 20
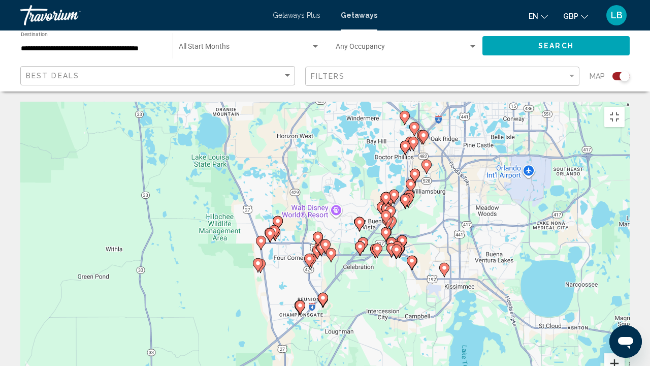
click at [625, 279] on button "Zoom in" at bounding box center [615, 363] width 20 height 20
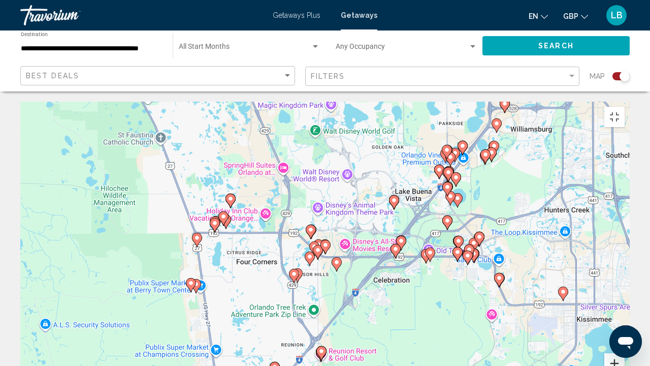
click at [625, 279] on button "Zoom in" at bounding box center [615, 363] width 20 height 20
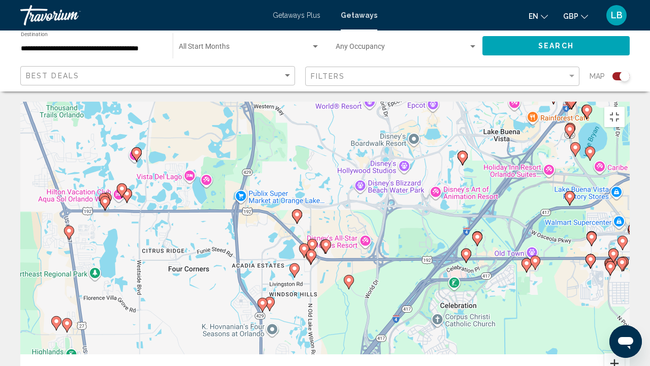
click at [625, 279] on button "Zoom in" at bounding box center [615, 363] width 20 height 20
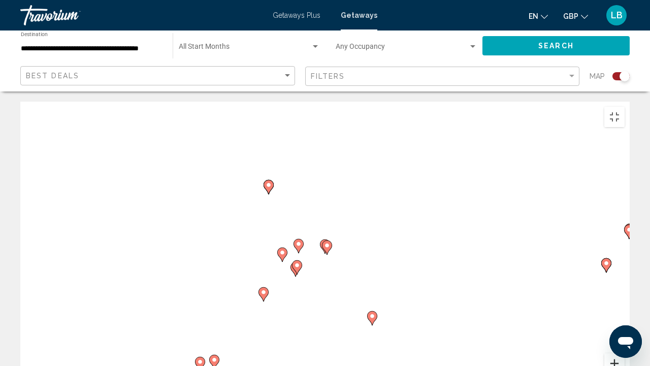
click at [625, 279] on button "Zoom in" at bounding box center [615, 363] width 20 height 20
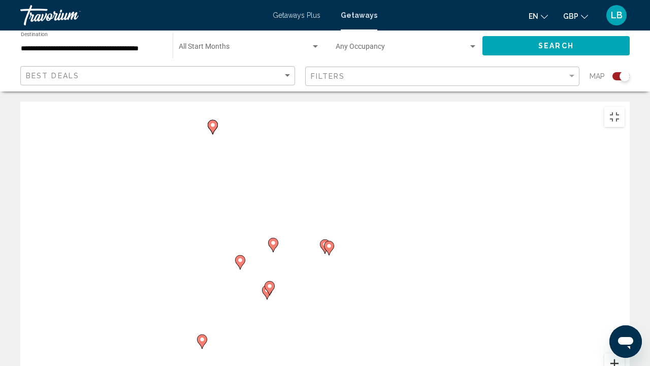
click at [630, 279] on div "To navigate, press the arrow keys. To activate drag with keyboard, press Alt + …" at bounding box center [325, 254] width 610 height 305
click at [625, 279] on button "Zoom in" at bounding box center [615, 363] width 20 height 20
drag, startPoint x: 483, startPoint y: 142, endPoint x: 361, endPoint y: 250, distance: 162.7
click at [361, 250] on div "To navigate, press the arrow keys. To activate drag with keyboard, press Alt + …" at bounding box center [325, 254] width 610 height 305
drag, startPoint x: 355, startPoint y: 156, endPoint x: 508, endPoint y: 142, distance: 153.1
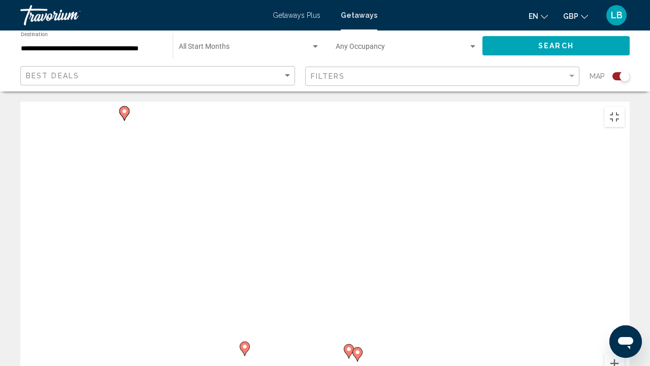
click at [510, 140] on div "To navigate, press the arrow keys. To activate drag with keyboard, press Alt + …" at bounding box center [325, 254] width 610 height 305
click at [363, 279] on image "Main content" at bounding box center [364, 340] width 6 height 6
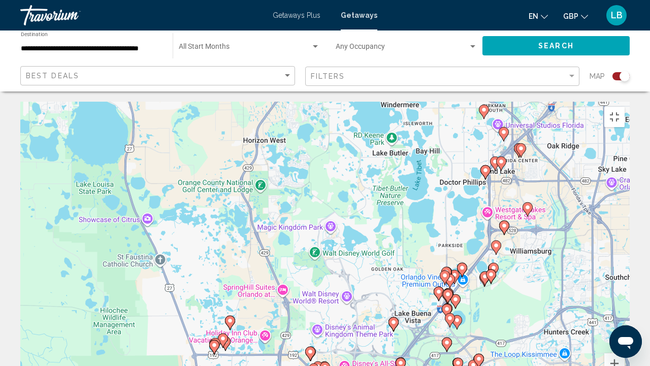
click at [324, 279] on image "Main content" at bounding box center [325, 367] width 6 height 6
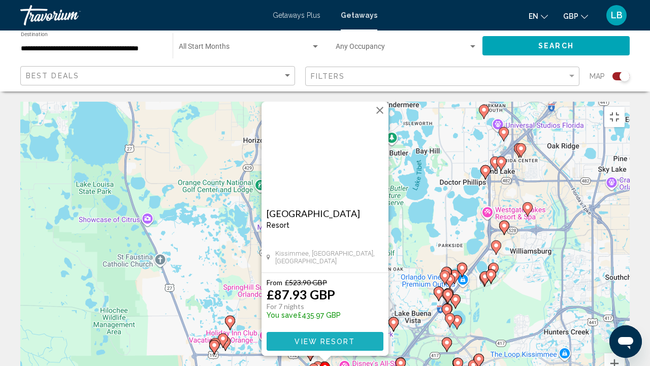
click at [341, 279] on span "View Resort" at bounding box center [325, 341] width 60 height 8
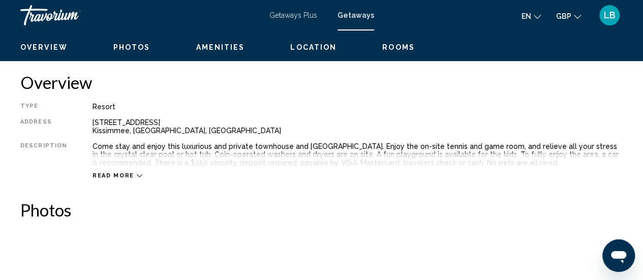
scroll to position [508, 0]
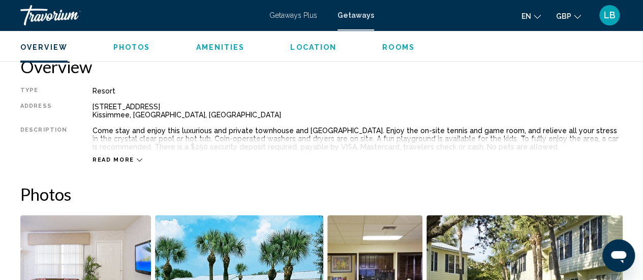
click at [123, 160] on span "Read more" at bounding box center [113, 159] width 42 height 7
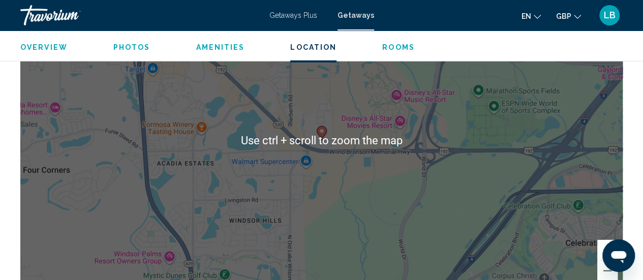
scroll to position [1524, 0]
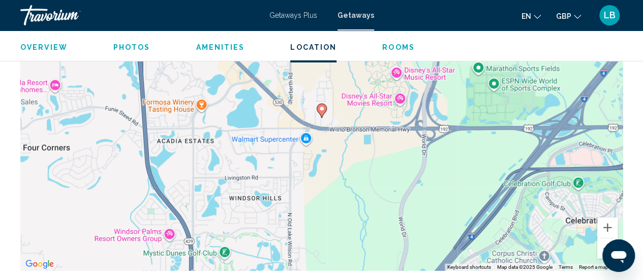
click at [383, 47] on span "Rooms" at bounding box center [398, 47] width 33 height 8
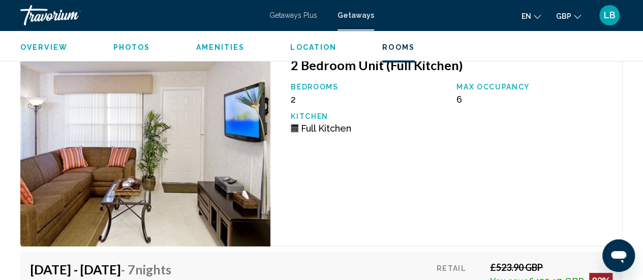
scroll to position [1856, 0]
